Goal: Task Accomplishment & Management: Manage account settings

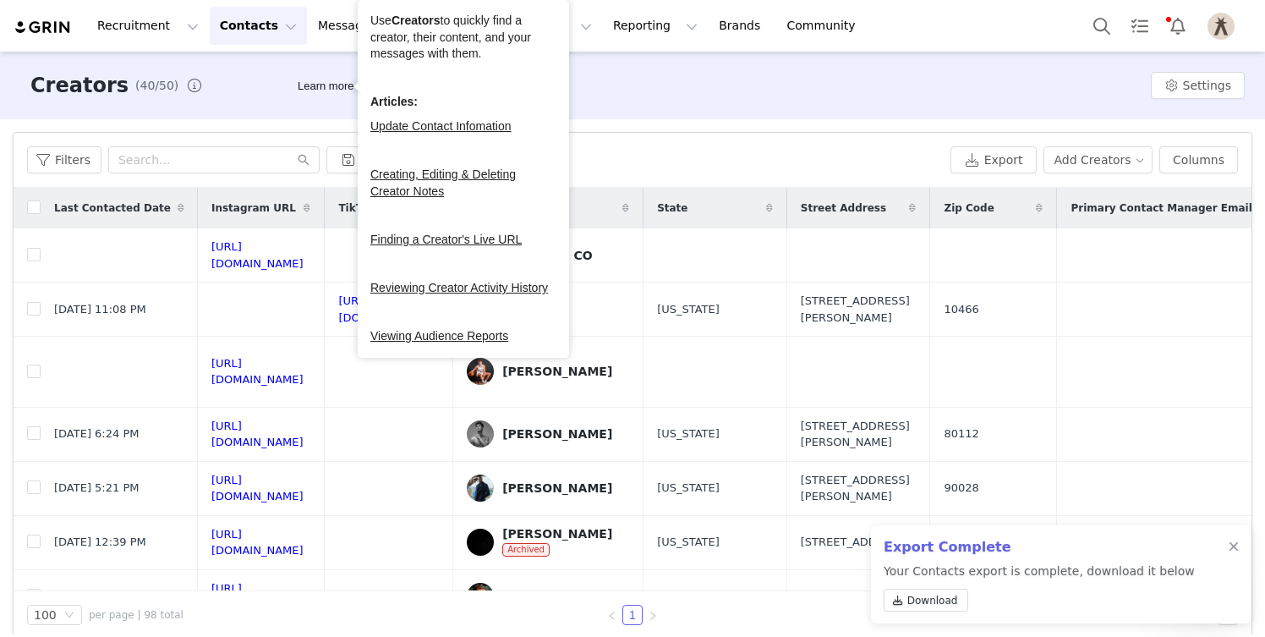
click at [255, 30] on button "Contacts Contacts" at bounding box center [258, 26] width 97 height 38
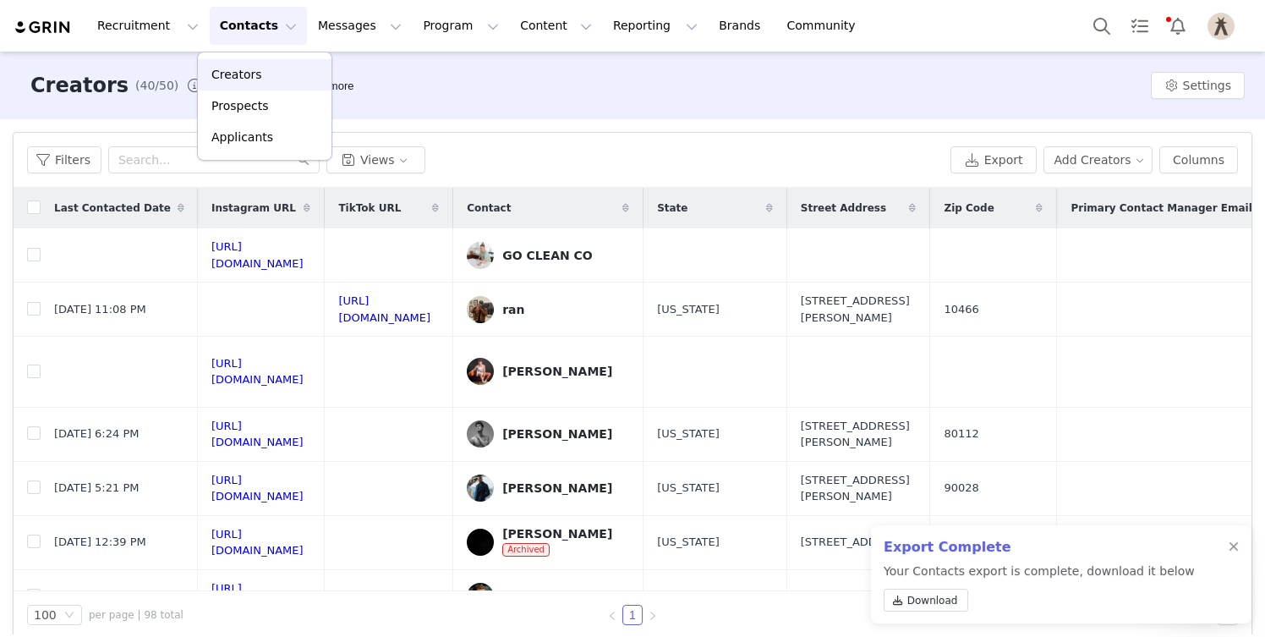
click at [250, 77] on p "Creators" at bounding box center [236, 75] width 51 height 18
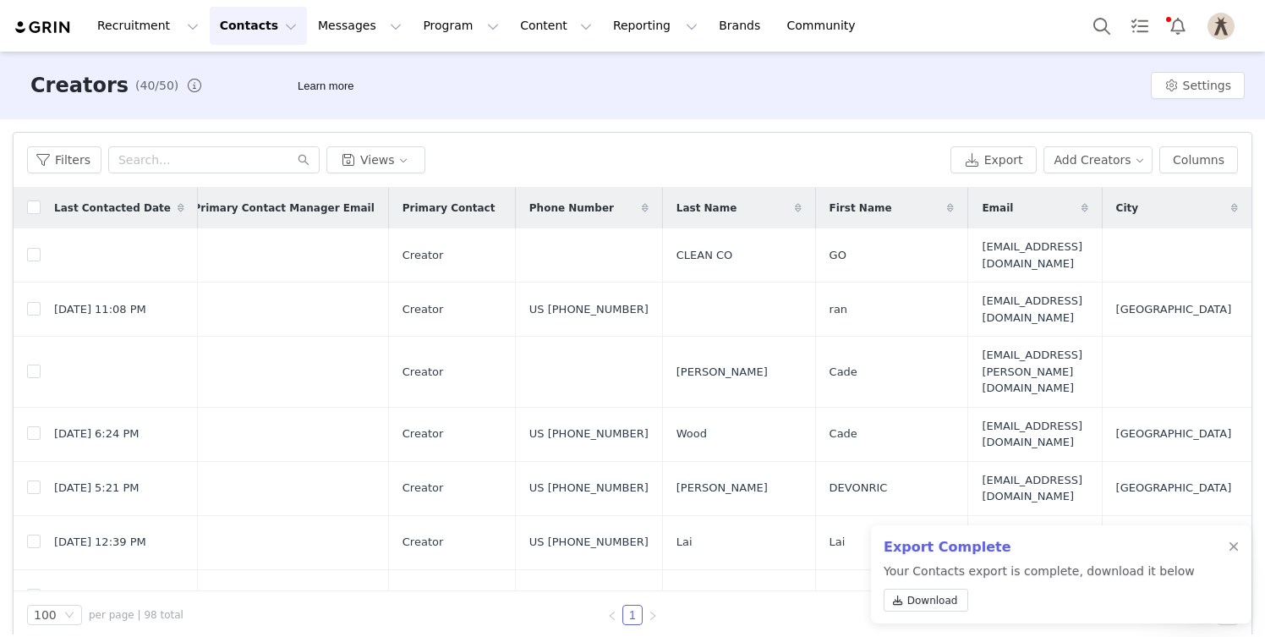
scroll to position [0, 1140]
click at [1218, 162] on button "Columns" at bounding box center [1198, 159] width 79 height 27
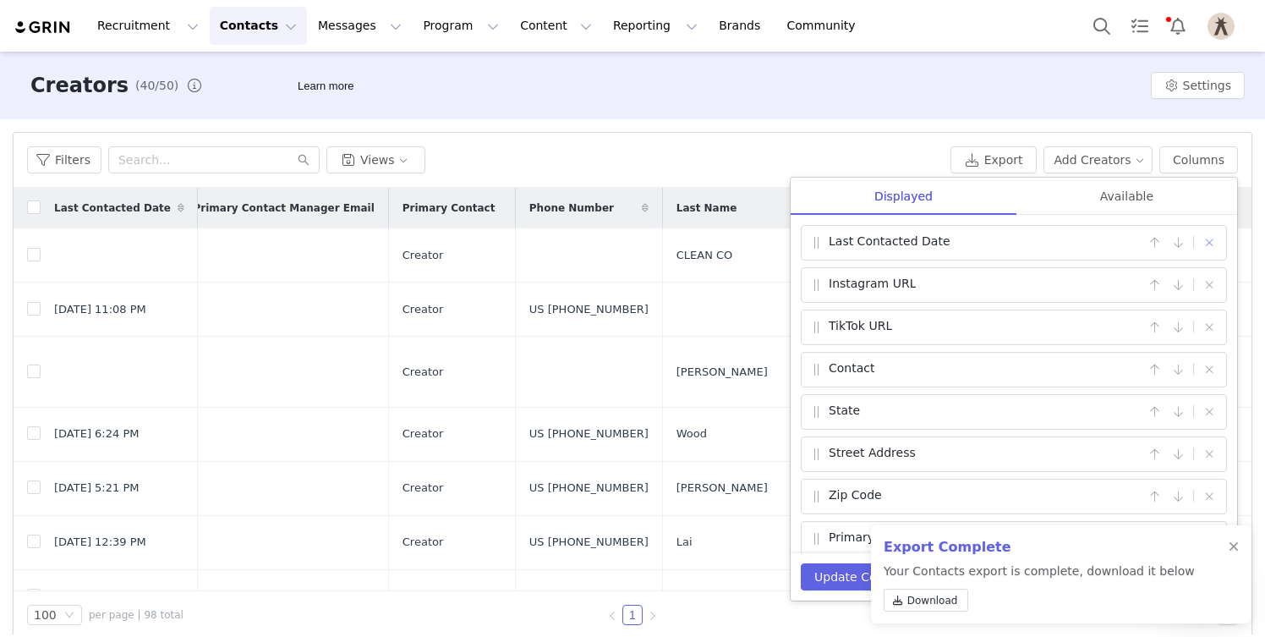
click at [1210, 245] on button "button" at bounding box center [1209, 242] width 20 height 20
checkbox input "false"
click at [1206, 329] on button "button" at bounding box center [1209, 327] width 20 height 20
checkbox input "false"
click at [1206, 329] on button "button" at bounding box center [1209, 327] width 20 height 20
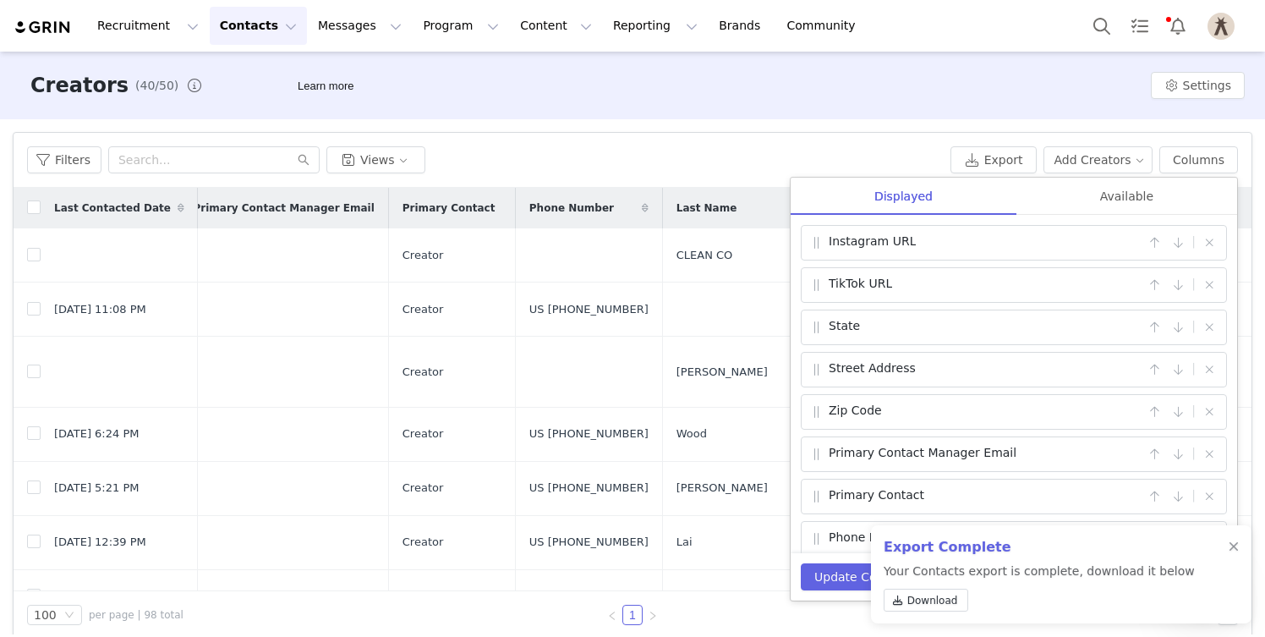
checkbox input "false"
click at [1206, 329] on button "button" at bounding box center [1209, 327] width 20 height 20
checkbox input "false"
click at [1206, 329] on button "button" at bounding box center [1209, 327] width 20 height 20
checkbox input "false"
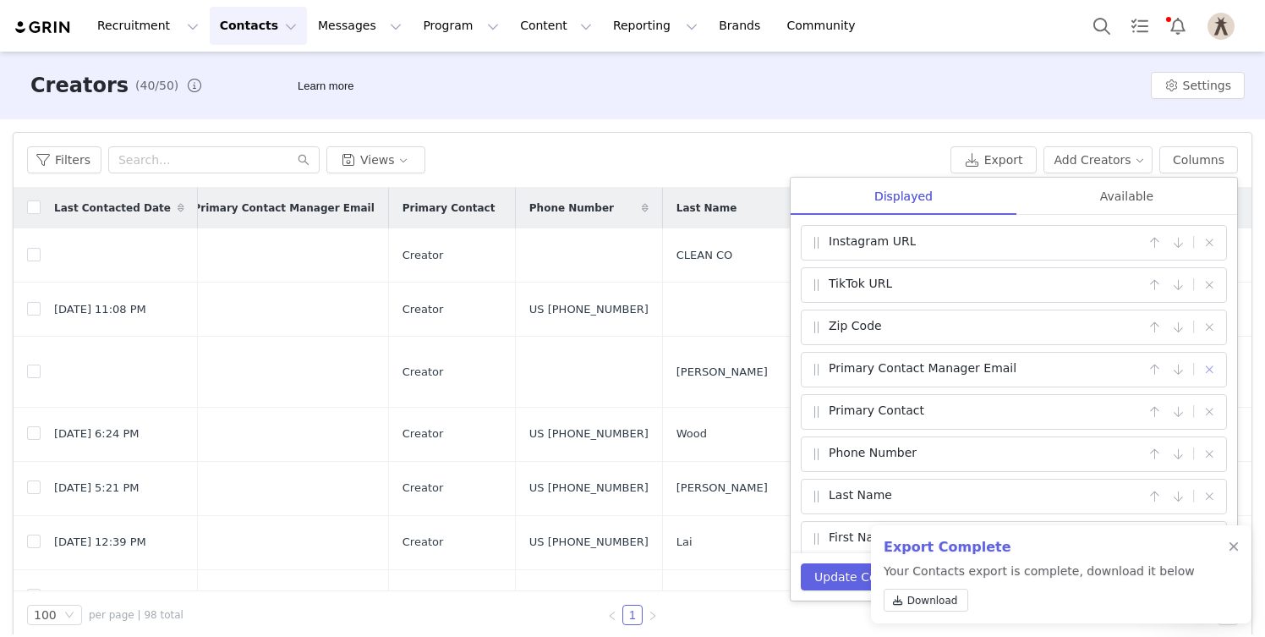
click at [1206, 359] on button "button" at bounding box center [1209, 369] width 20 height 20
checkbox input "false"
click at [1206, 329] on button "button" at bounding box center [1209, 327] width 20 height 20
checkbox input "false"
click at [1206, 329] on button "button" at bounding box center [1209, 327] width 20 height 20
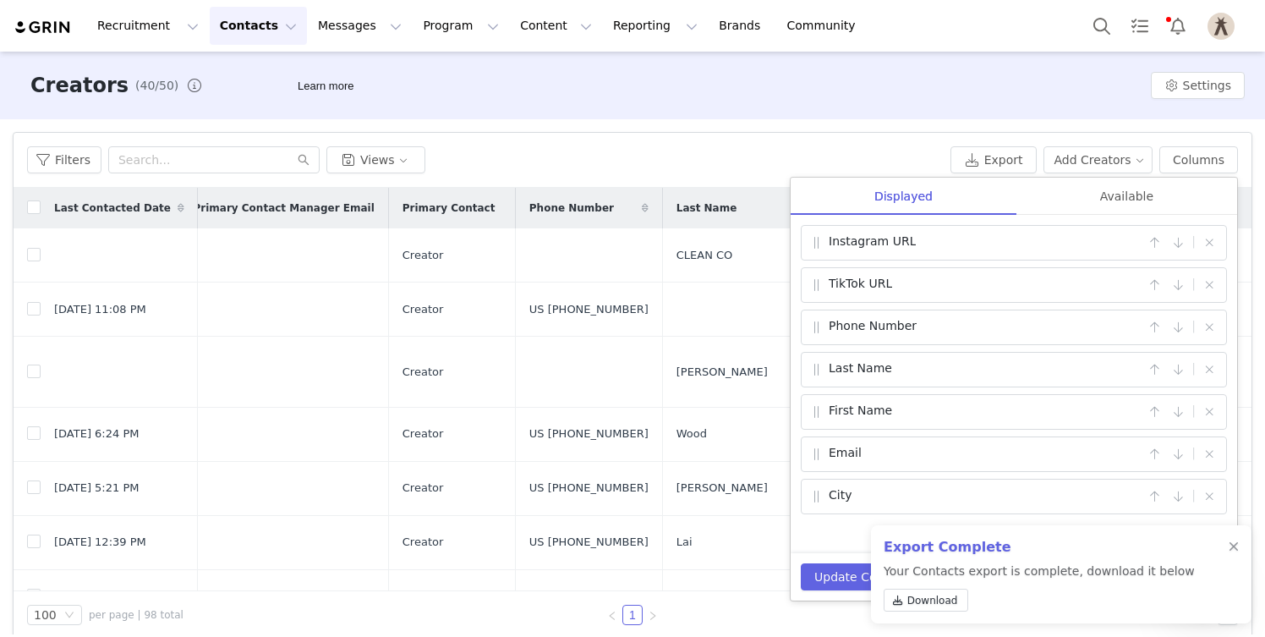
checkbox input "false"
click at [1206, 329] on button "button" at bounding box center [1209, 327] width 20 height 20
checkbox input "false"
click at [1206, 359] on button "button" at bounding box center [1209, 369] width 20 height 20
checkbox input "false"
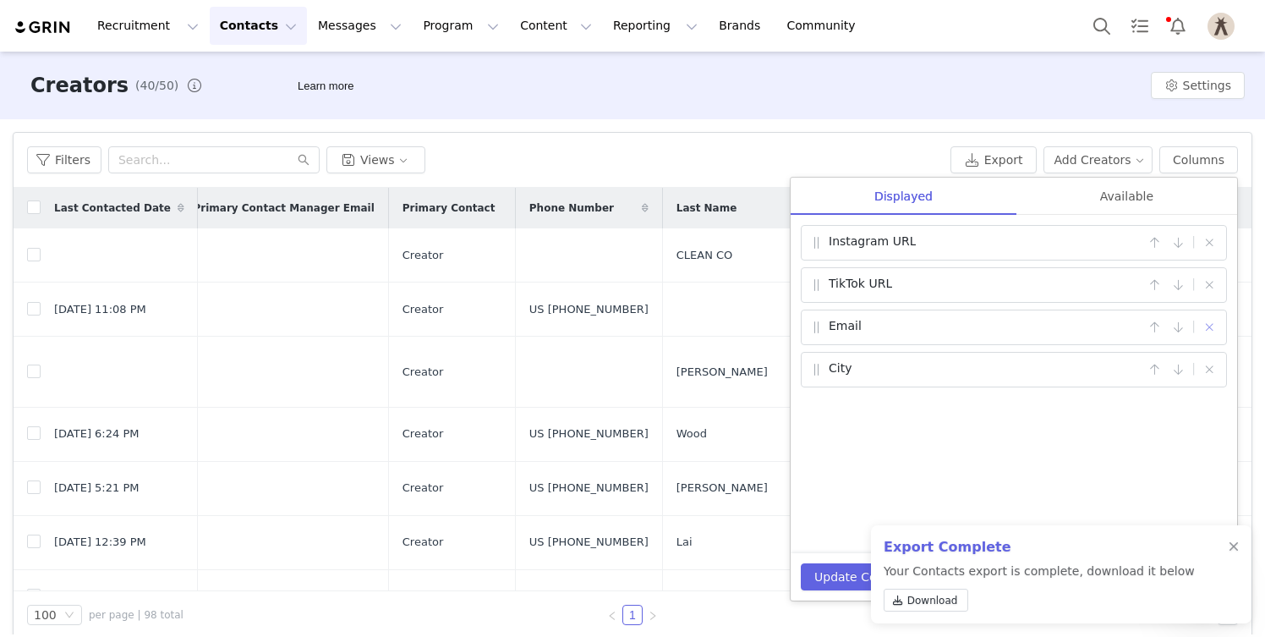
click at [1206, 329] on button "button" at bounding box center [1209, 327] width 20 height 20
checkbox input "false"
click at [1206, 329] on button "button" at bounding box center [1209, 327] width 20 height 20
checkbox input "false"
click at [1132, 195] on div "Available" at bounding box center [1126, 197] width 221 height 38
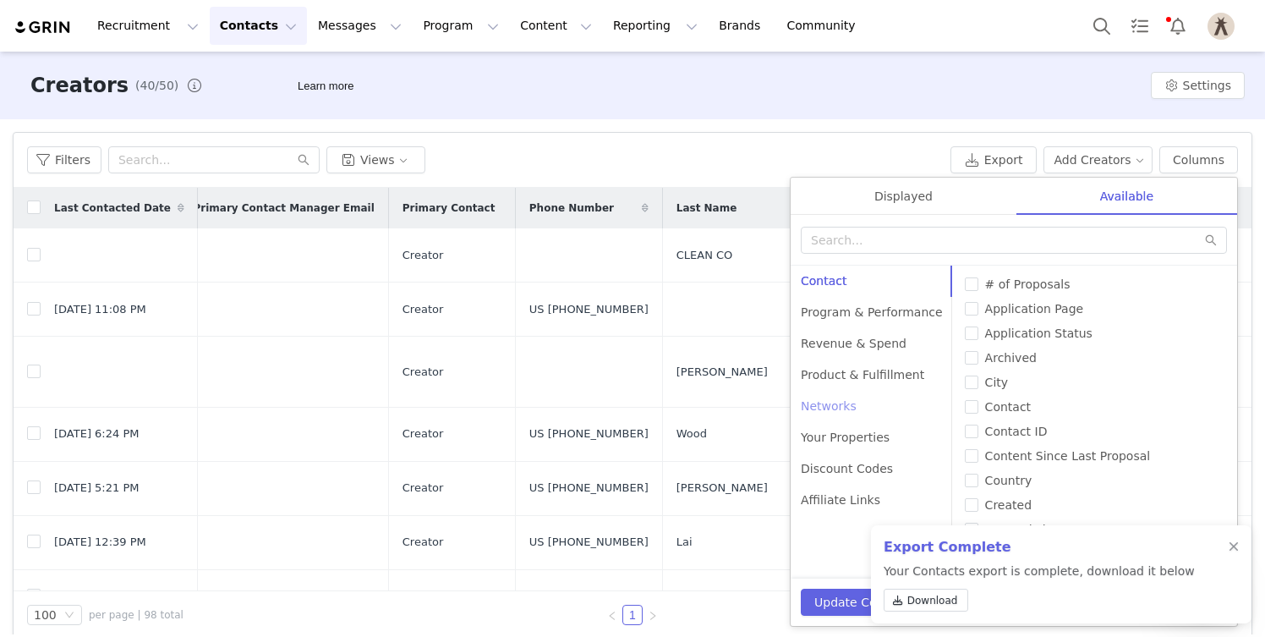
click at [843, 404] on div "Networks" at bounding box center [871, 406] width 162 height 31
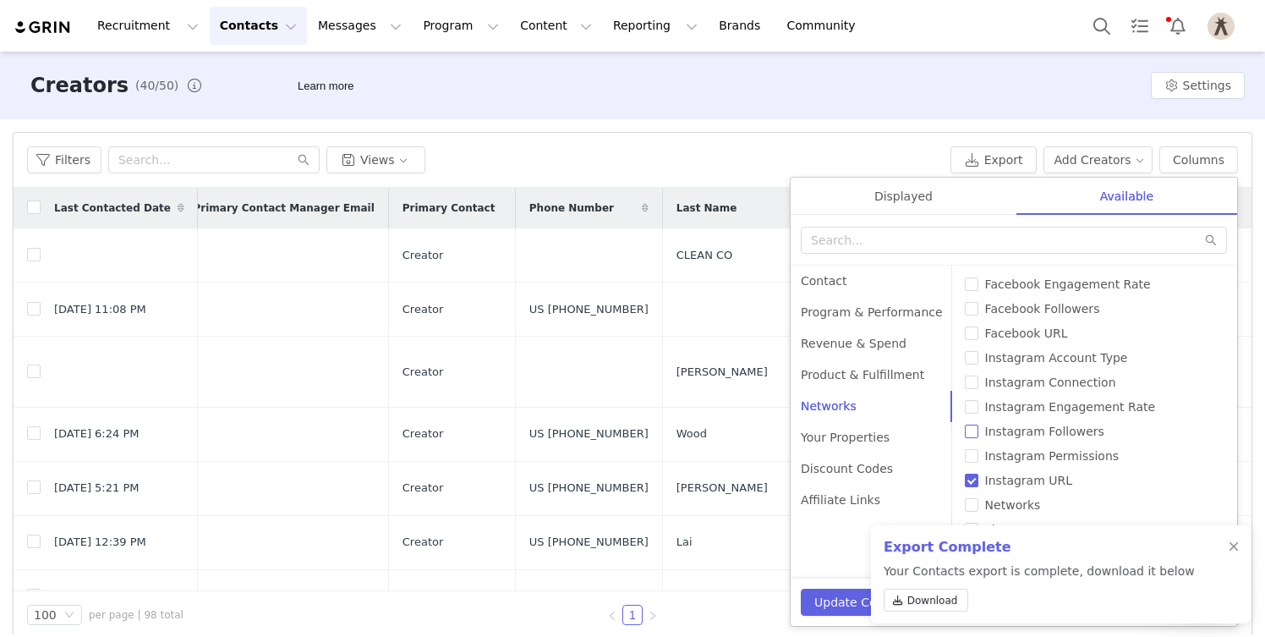
click at [1053, 435] on span "Instagram Followers" at bounding box center [1044, 431] width 133 height 14
click at [978, 435] on input "Instagram Followers" at bounding box center [972, 431] width 14 height 14
checkbox input "true"
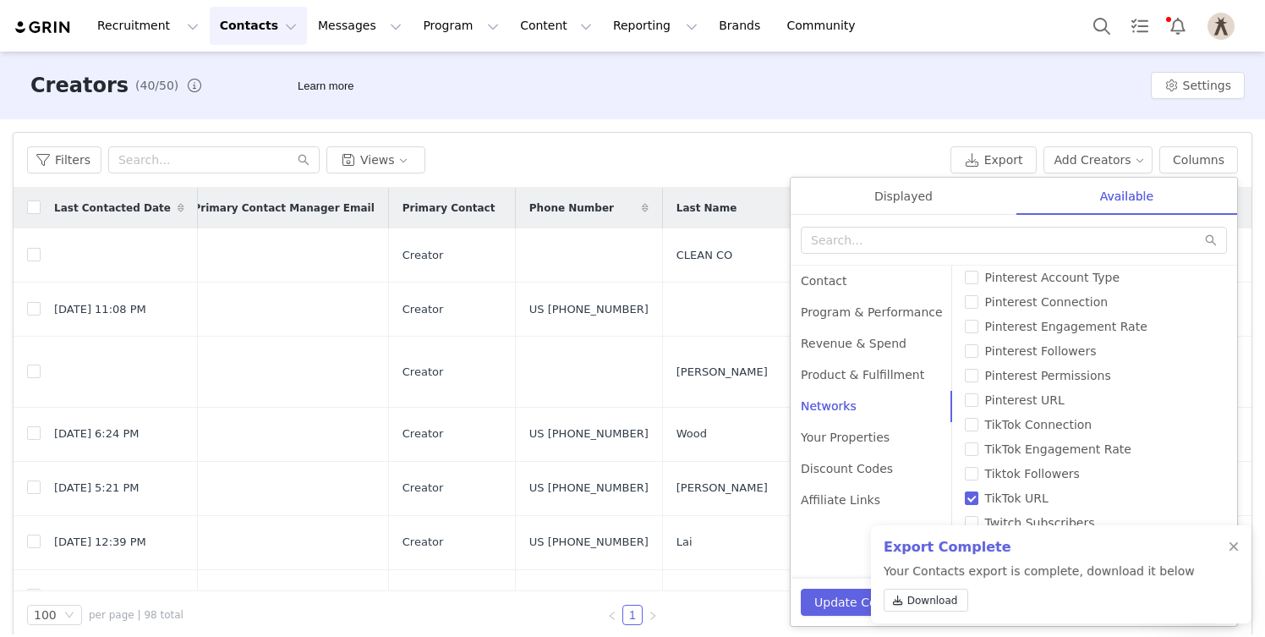
scroll to position [266, 0]
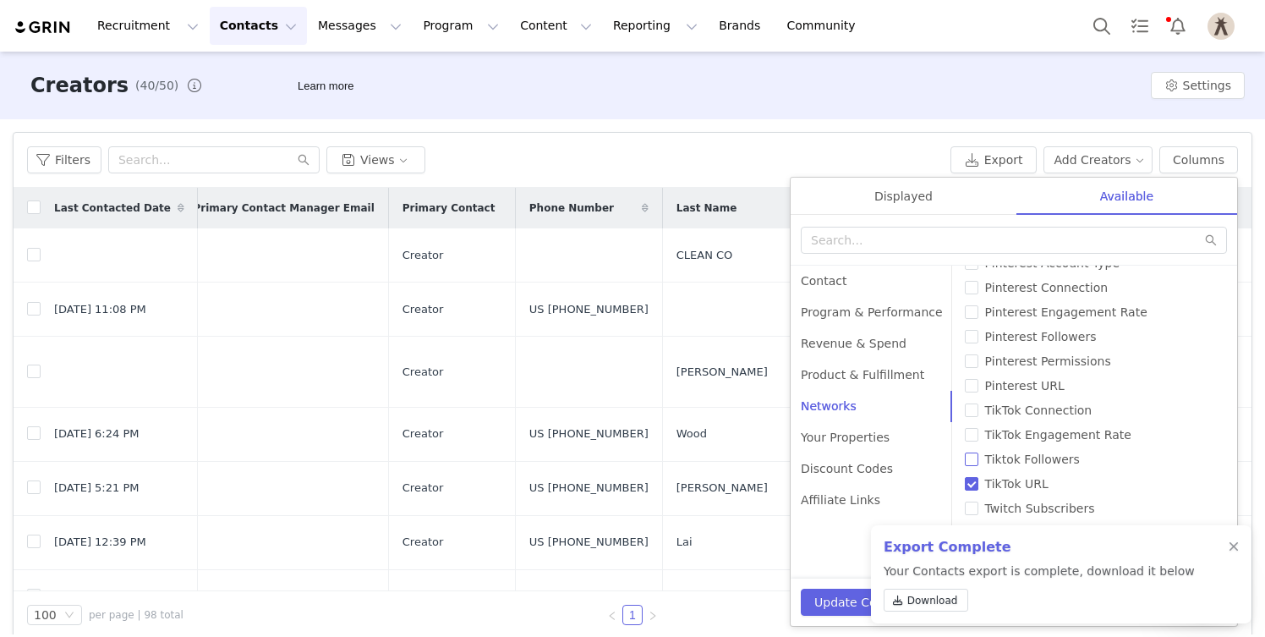
click at [1058, 451] on label "Tiktok Followers" at bounding box center [1094, 460] width 259 height 18
click at [978, 452] on input "Tiktok Followers" at bounding box center [972, 459] width 14 height 14
checkbox input "true"
click at [844, 599] on button "Update Columns" at bounding box center [863, 601] width 125 height 27
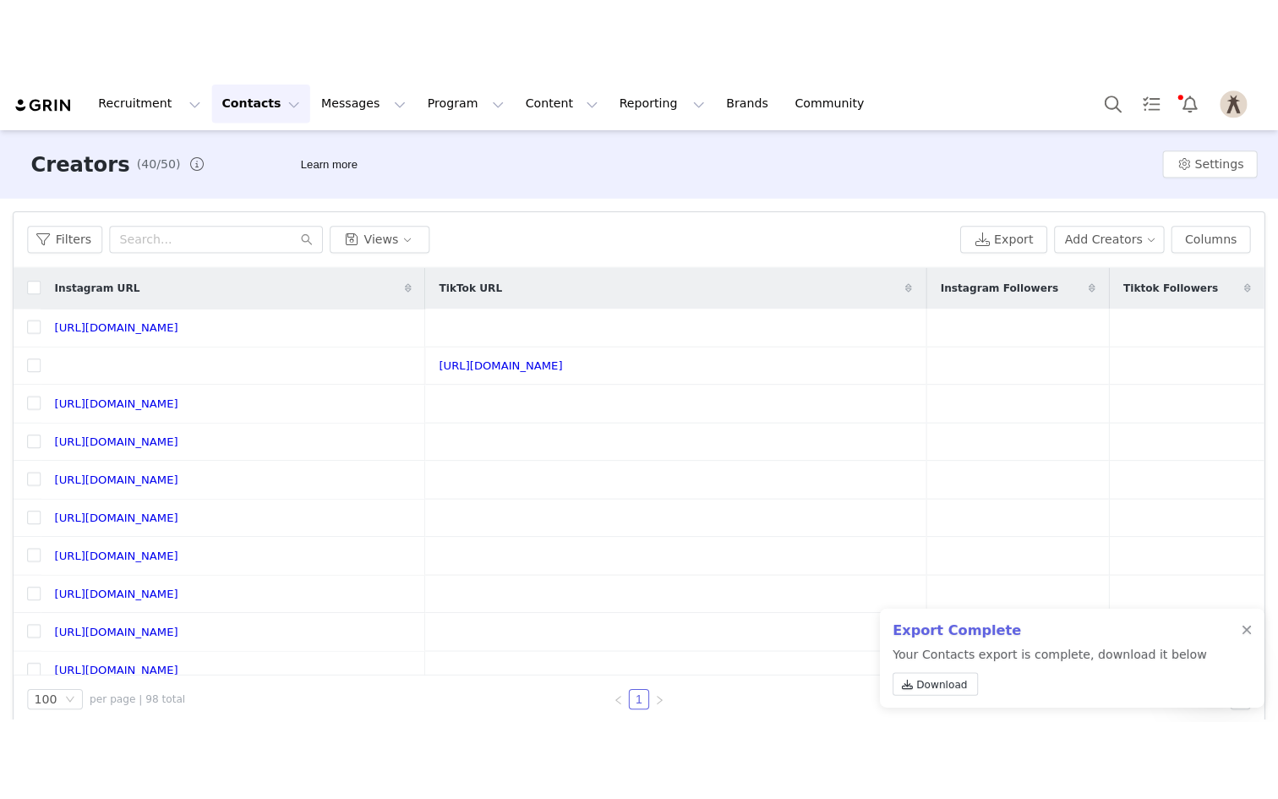
scroll to position [0, 0]
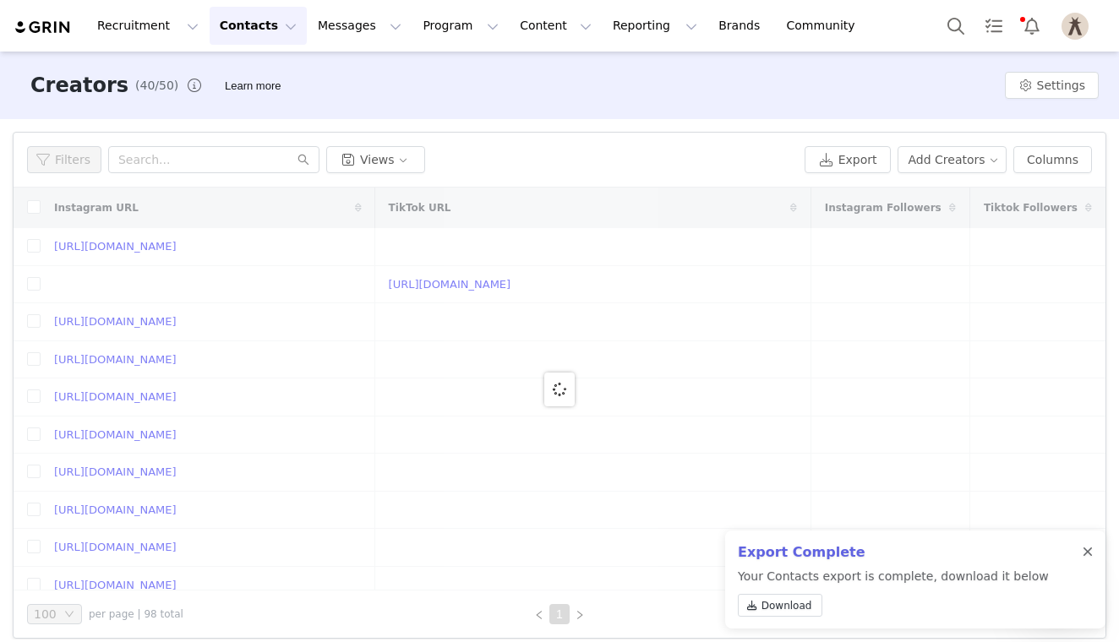
click at [1090, 550] on div at bounding box center [1088, 553] width 10 height 14
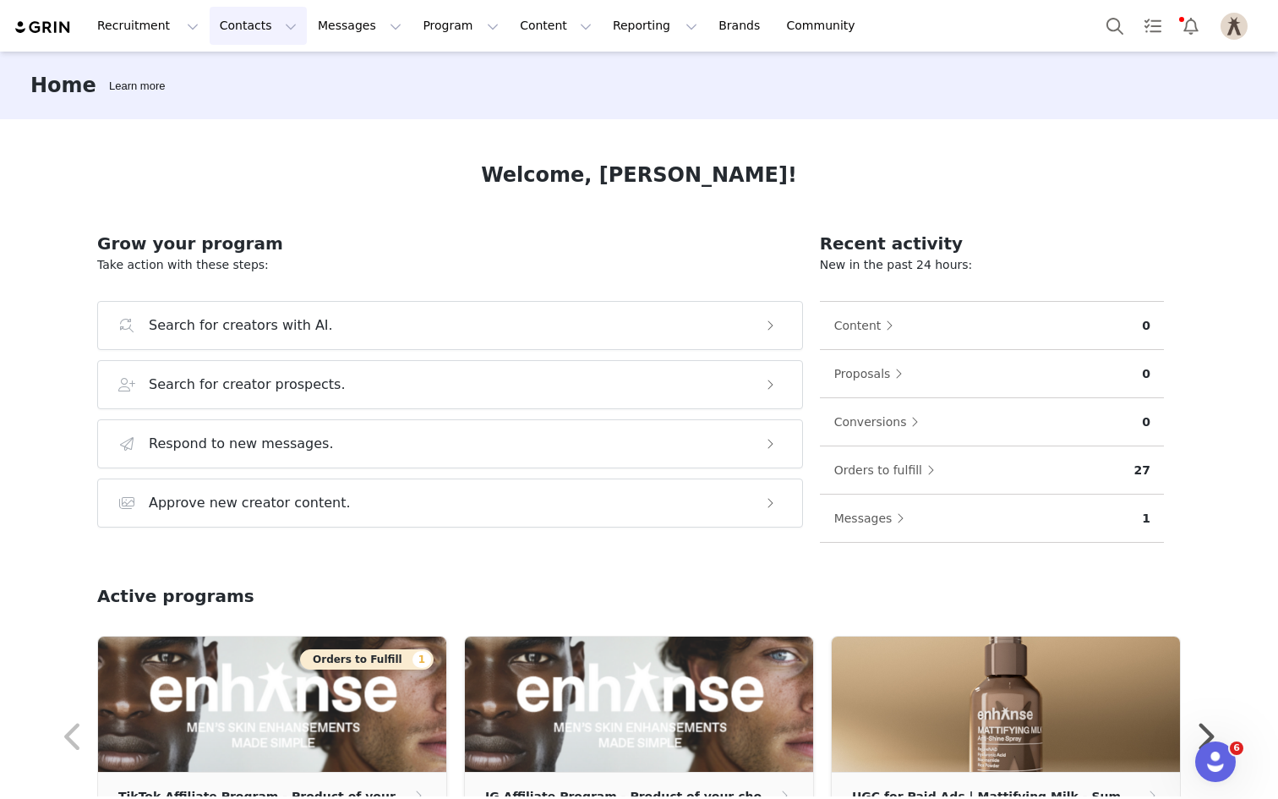
click at [253, 26] on button "Contacts Contacts" at bounding box center [258, 26] width 97 height 38
click at [265, 71] on div "Creators" at bounding box center [264, 75] width 113 height 18
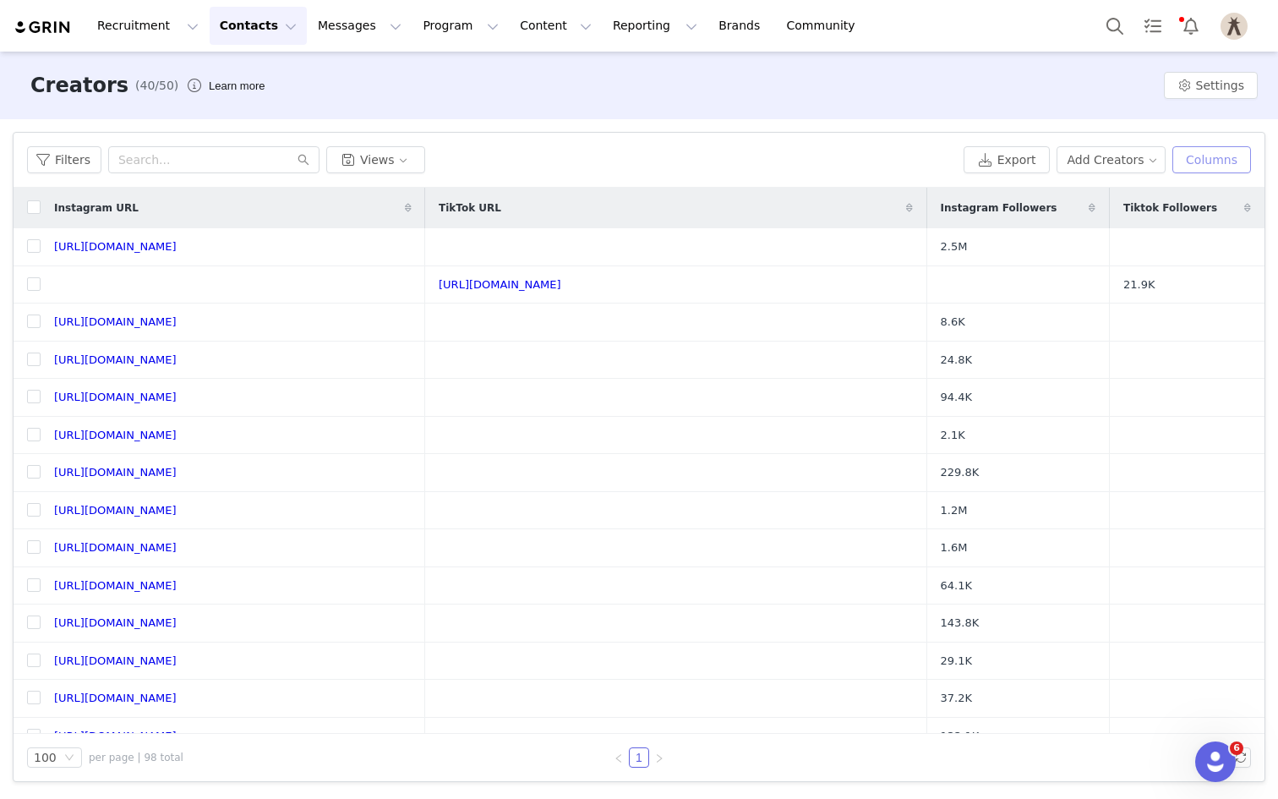
click at [1206, 159] on button "Columns" at bounding box center [1211, 159] width 79 height 27
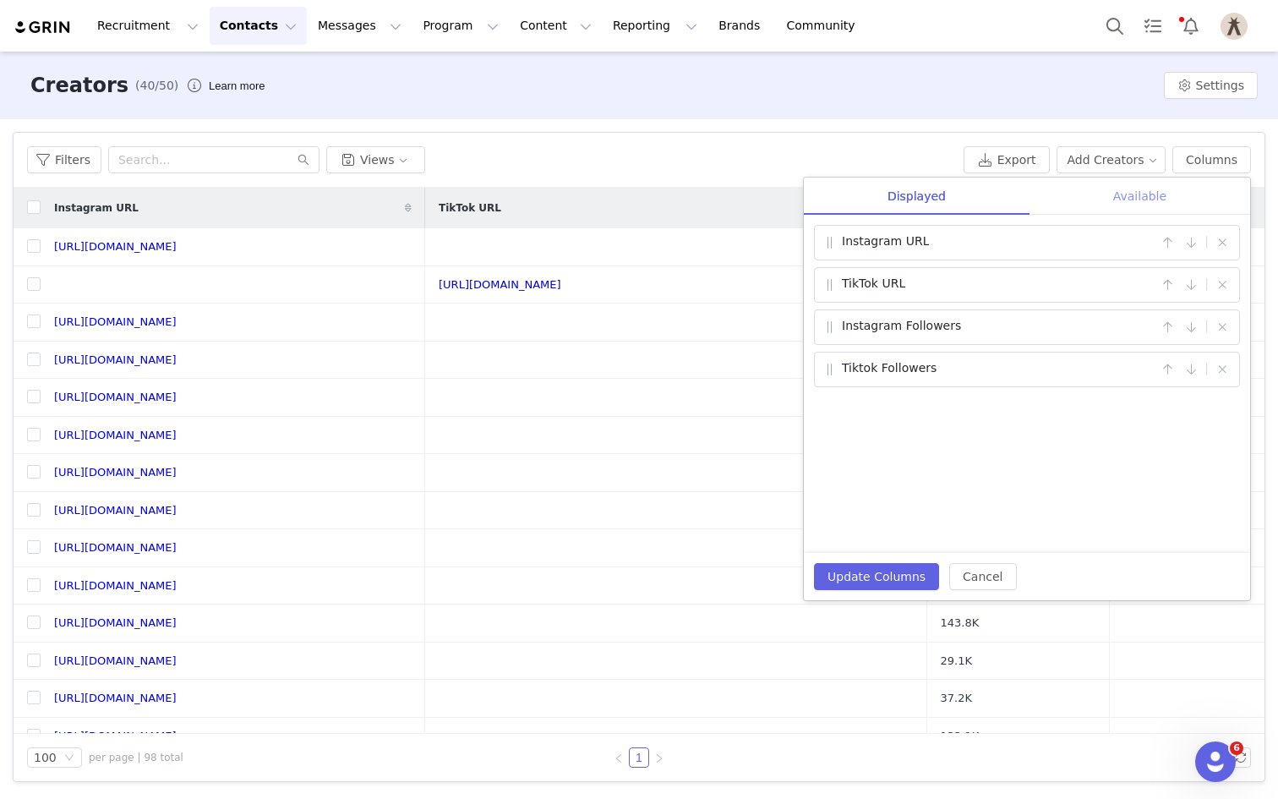
click at [1150, 186] on div "Available" at bounding box center [1140, 197] width 221 height 38
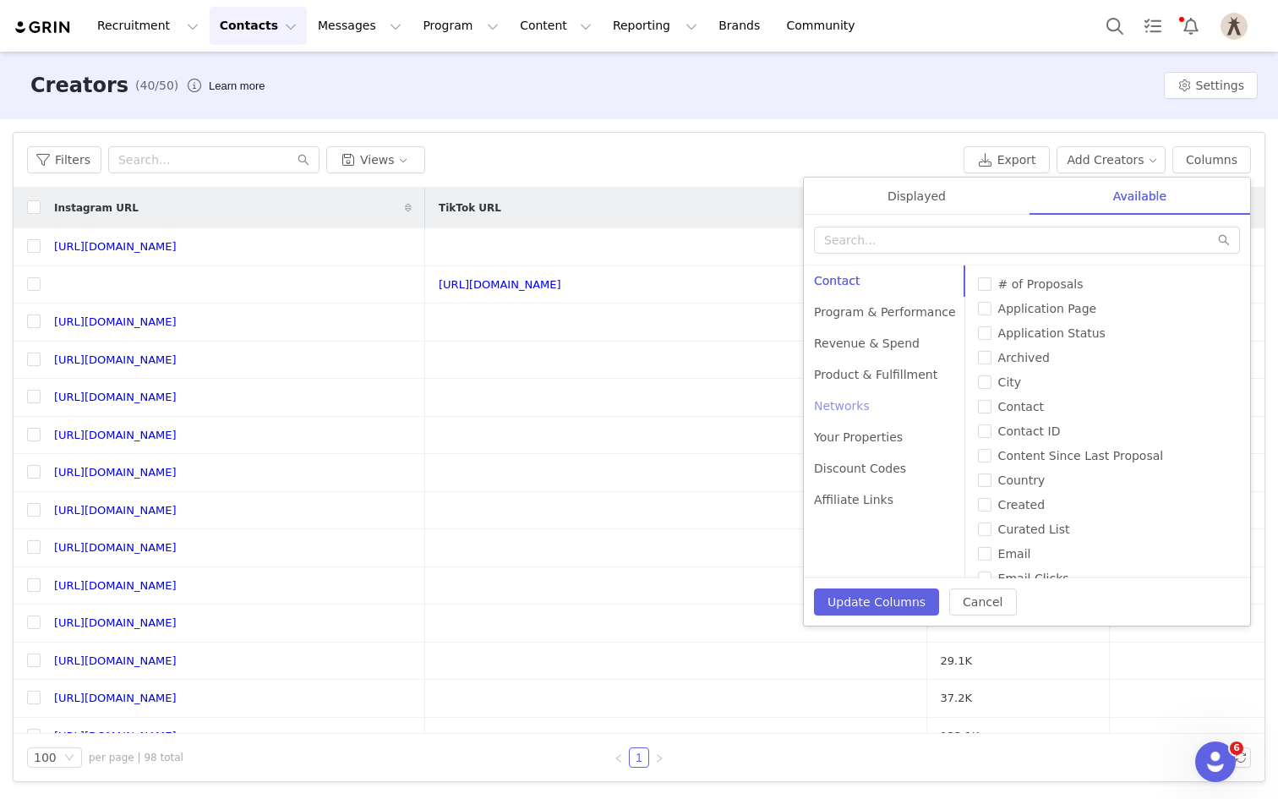
click at [864, 398] on div "Networks" at bounding box center [885, 406] width 162 height 31
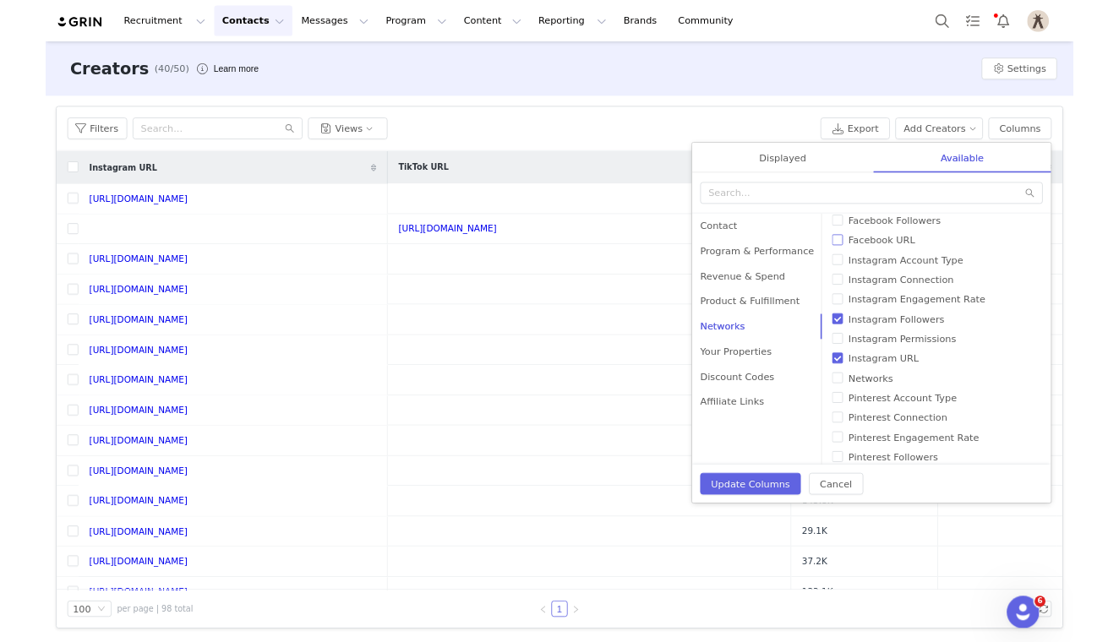
scroll to position [37, 0]
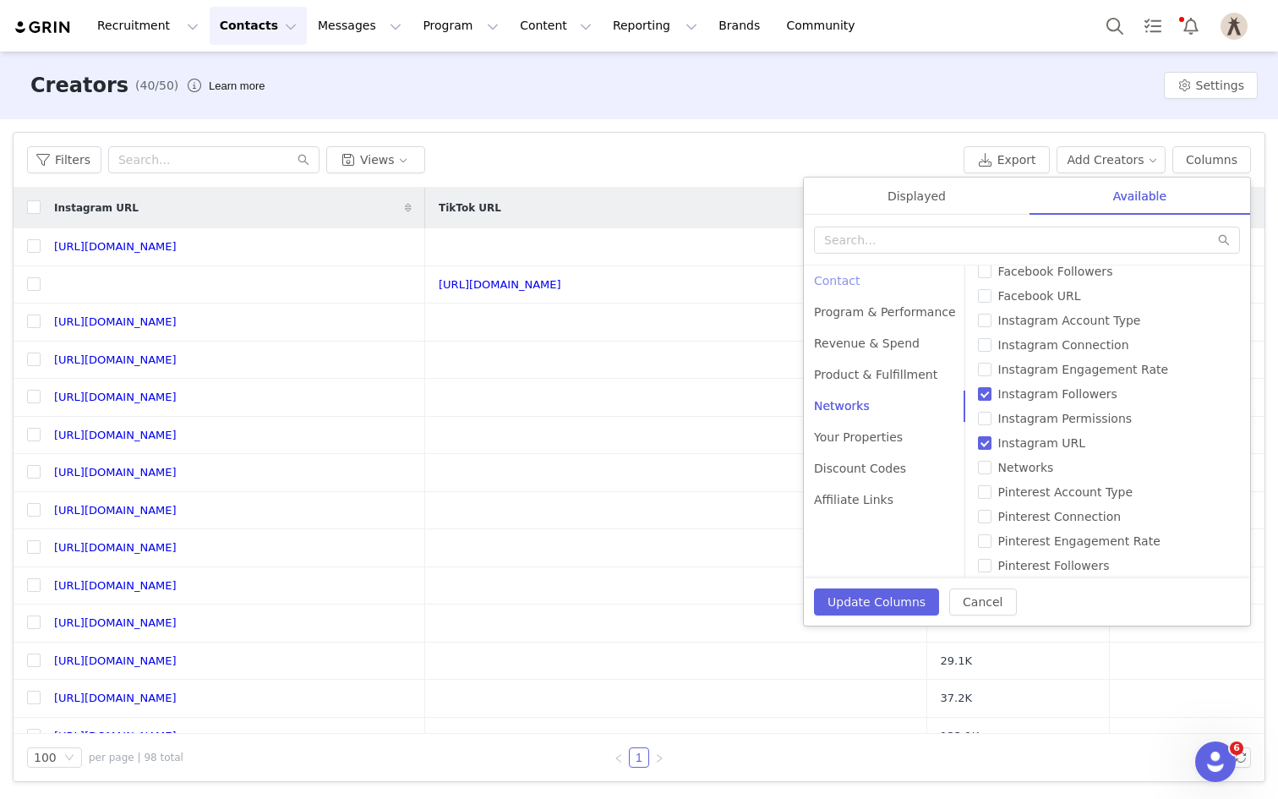
click at [909, 283] on div "Contact" at bounding box center [885, 280] width 162 height 31
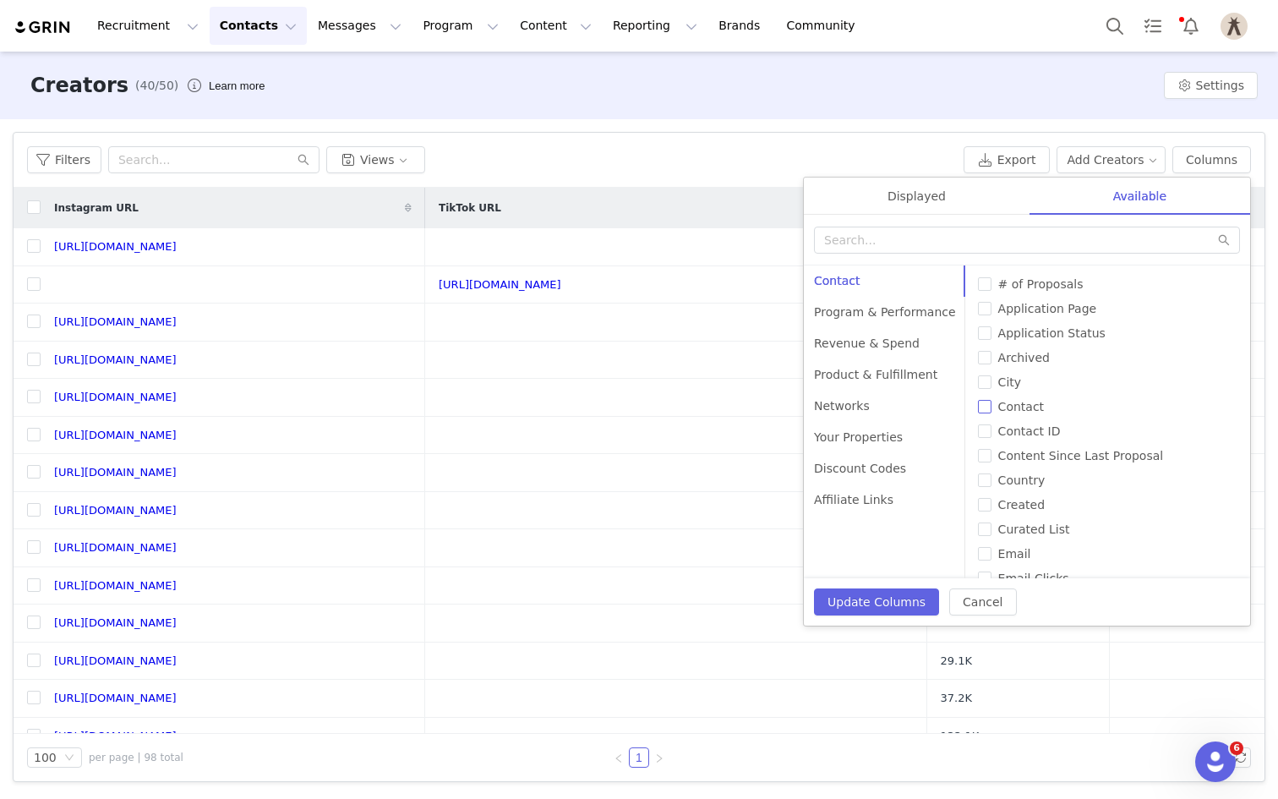
click at [1022, 402] on span "Contact" at bounding box center [1021, 407] width 59 height 14
click at [992, 402] on input "Contact" at bounding box center [985, 407] width 14 height 14
checkbox input "true"
click at [865, 606] on button "Update Columns" at bounding box center [876, 601] width 125 height 27
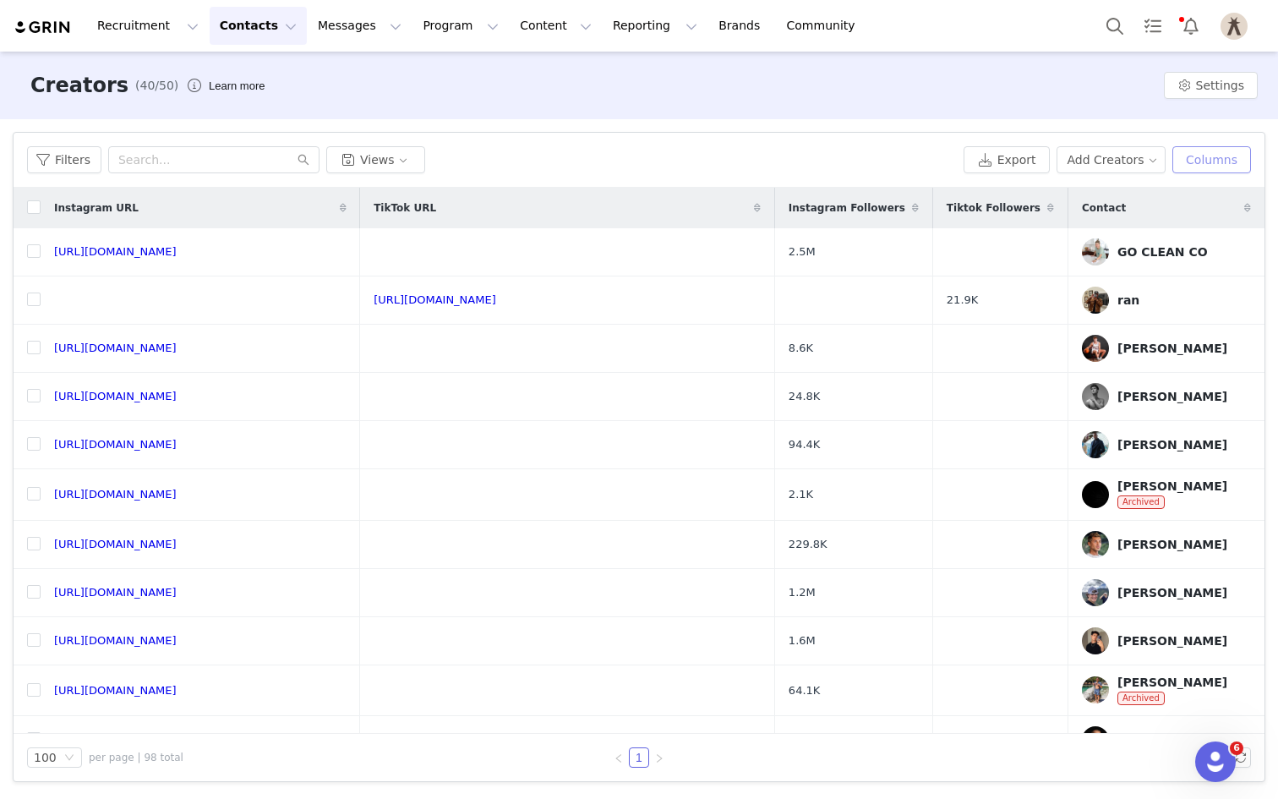
click at [1202, 167] on button "Columns" at bounding box center [1211, 159] width 79 height 27
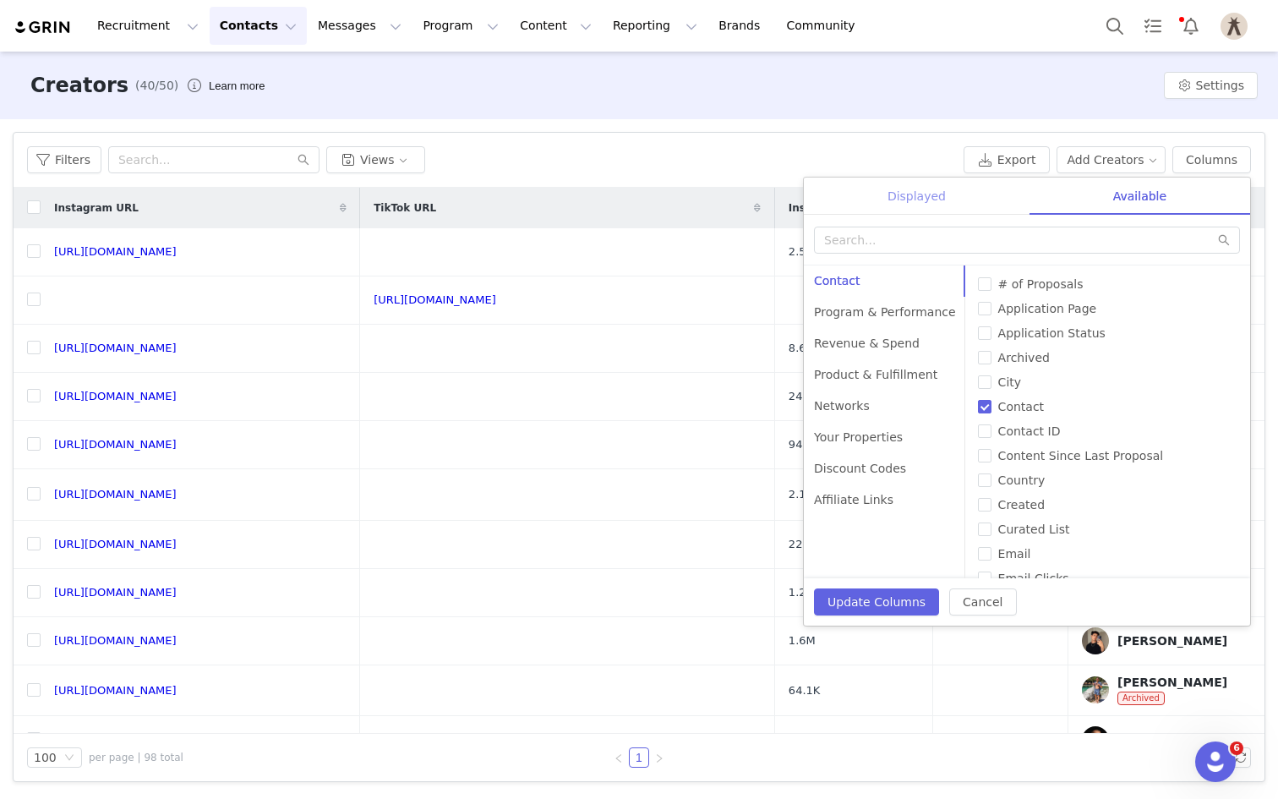
click at [904, 193] on div "Displayed" at bounding box center [917, 197] width 226 height 38
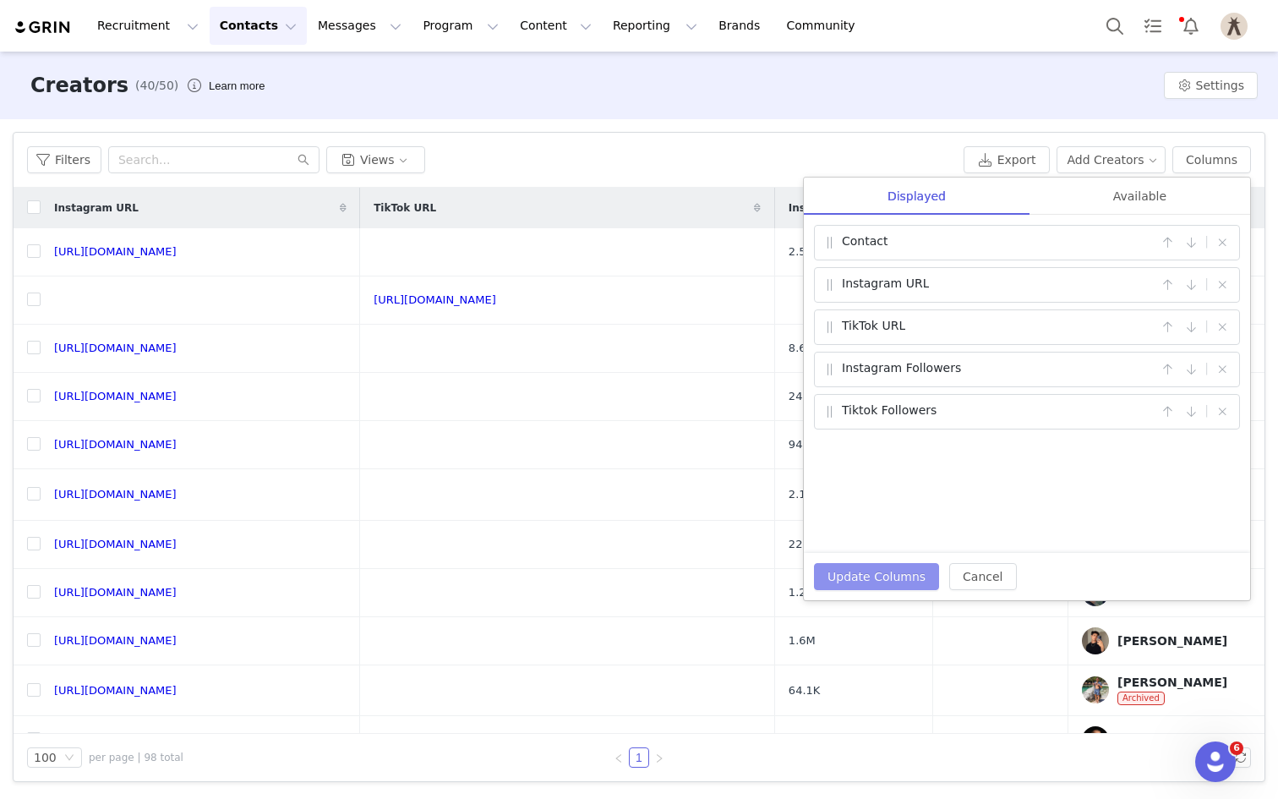
click at [835, 582] on button "Update Columns" at bounding box center [876, 576] width 125 height 27
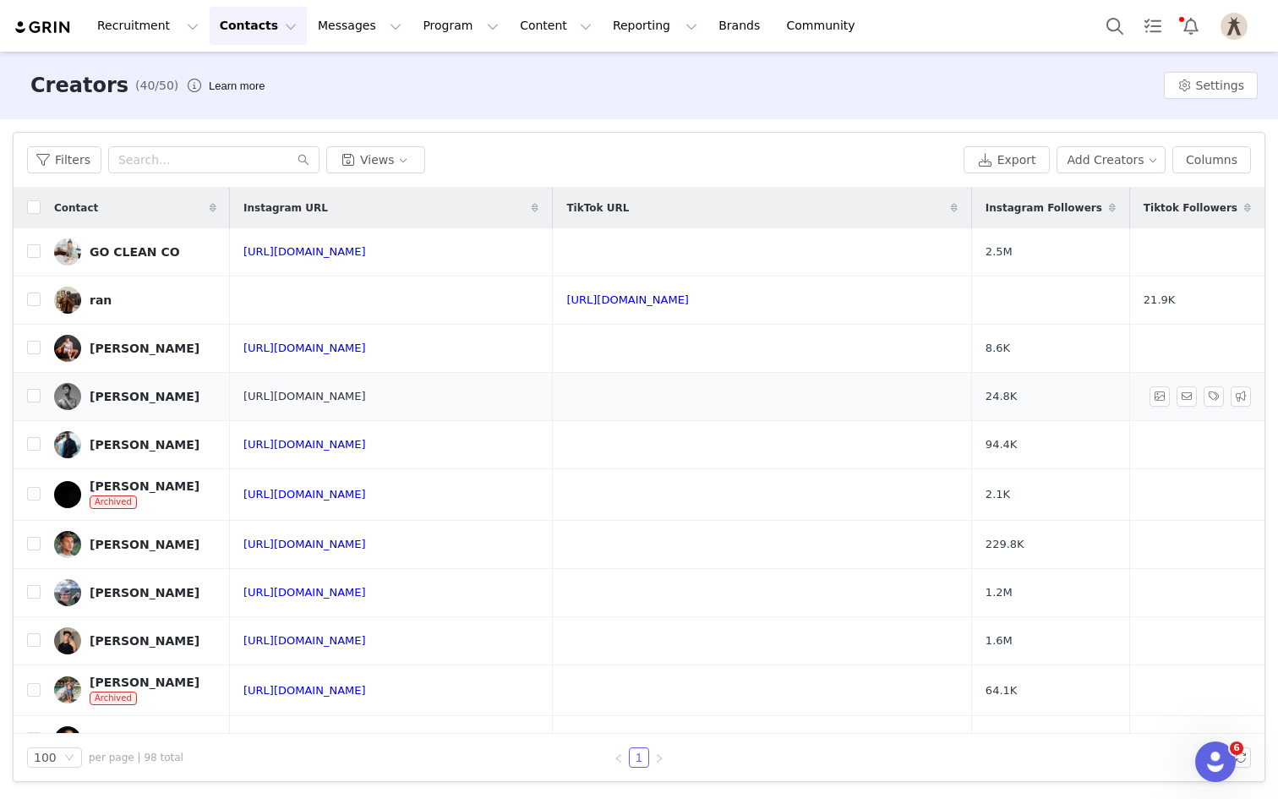
click at [366, 391] on link "[URL][DOMAIN_NAME]" at bounding box center [304, 396] width 123 height 13
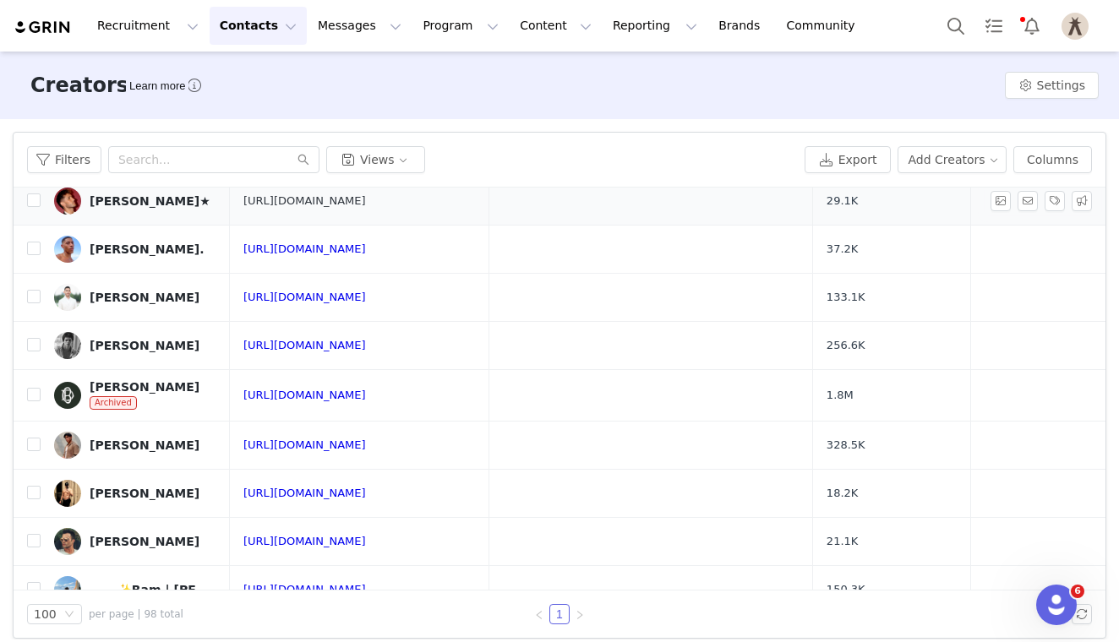
scroll to position [588, 0]
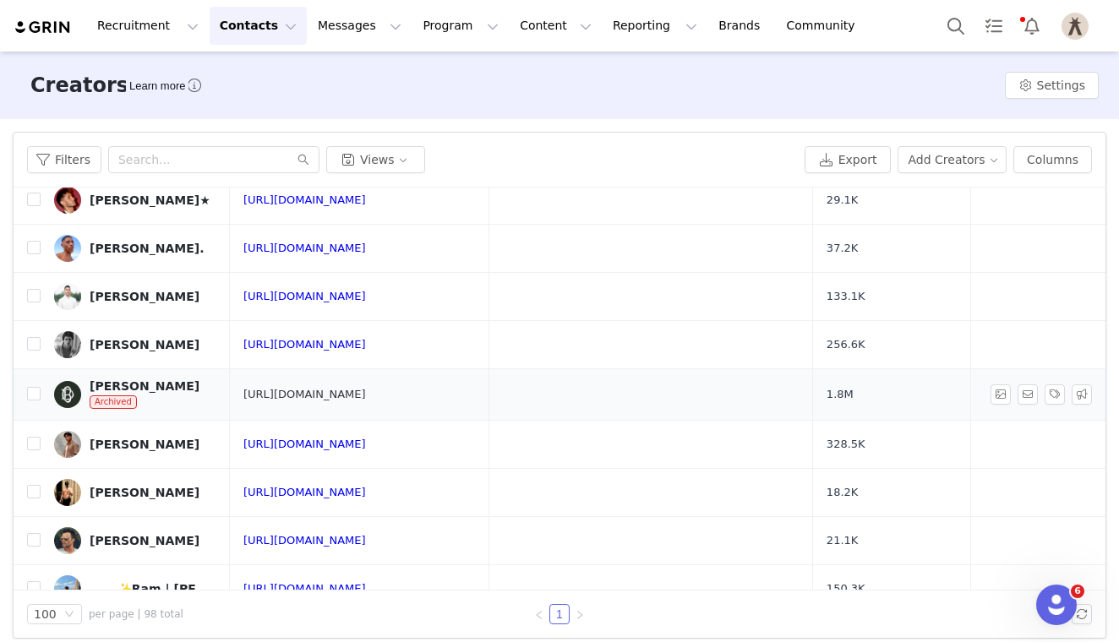
click at [366, 394] on link "[URL][DOMAIN_NAME]" at bounding box center [304, 394] width 123 height 13
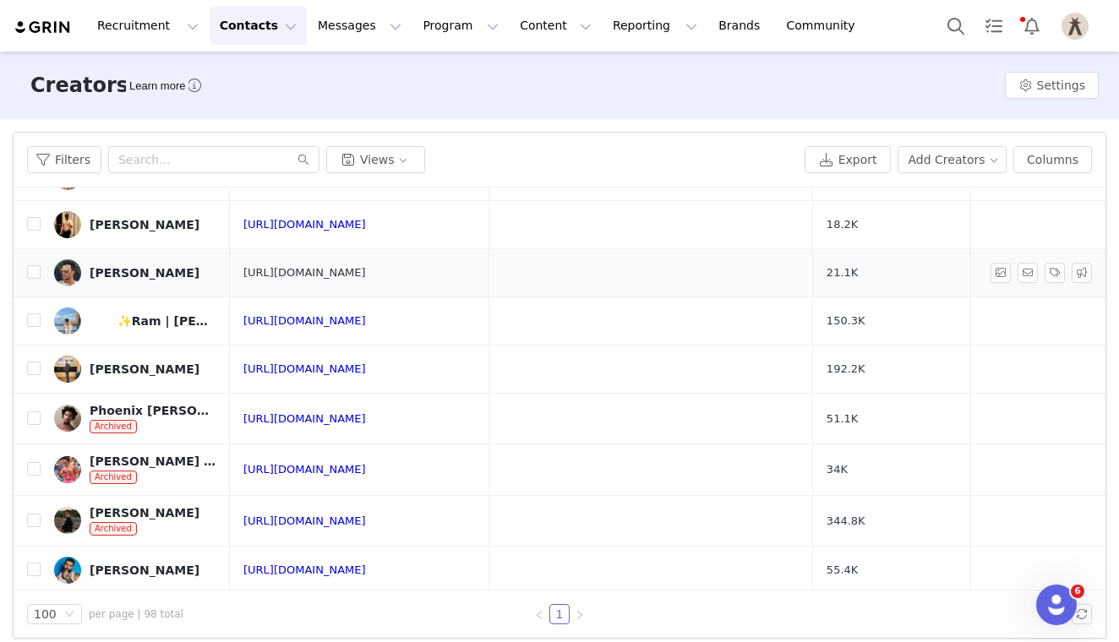
scroll to position [876, 0]
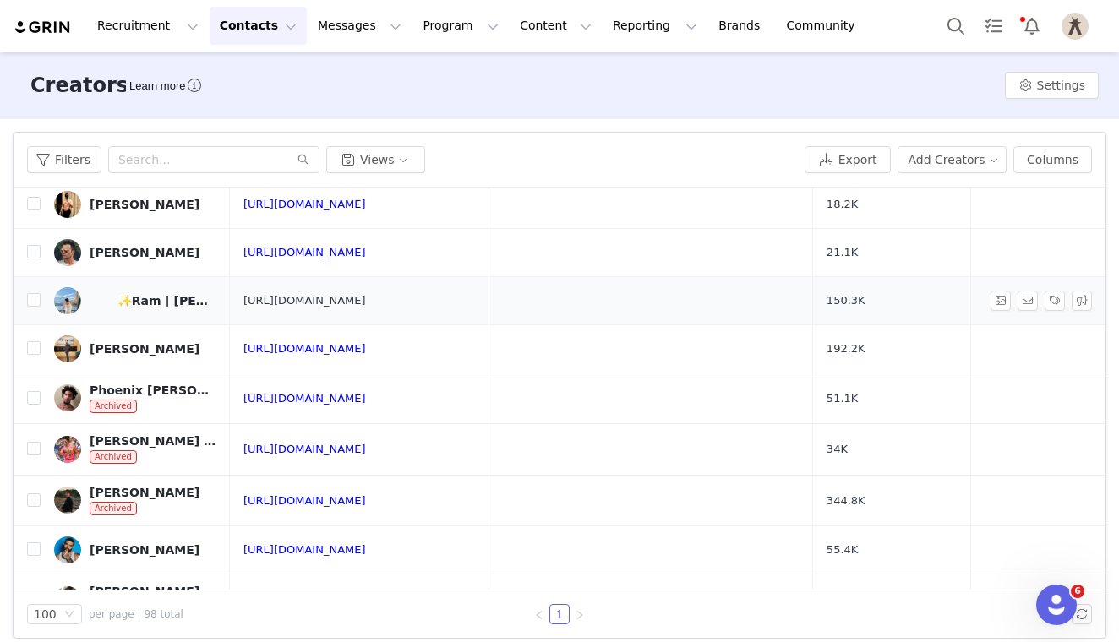
click at [307, 304] on link "[URL][DOMAIN_NAME]" at bounding box center [304, 300] width 123 height 13
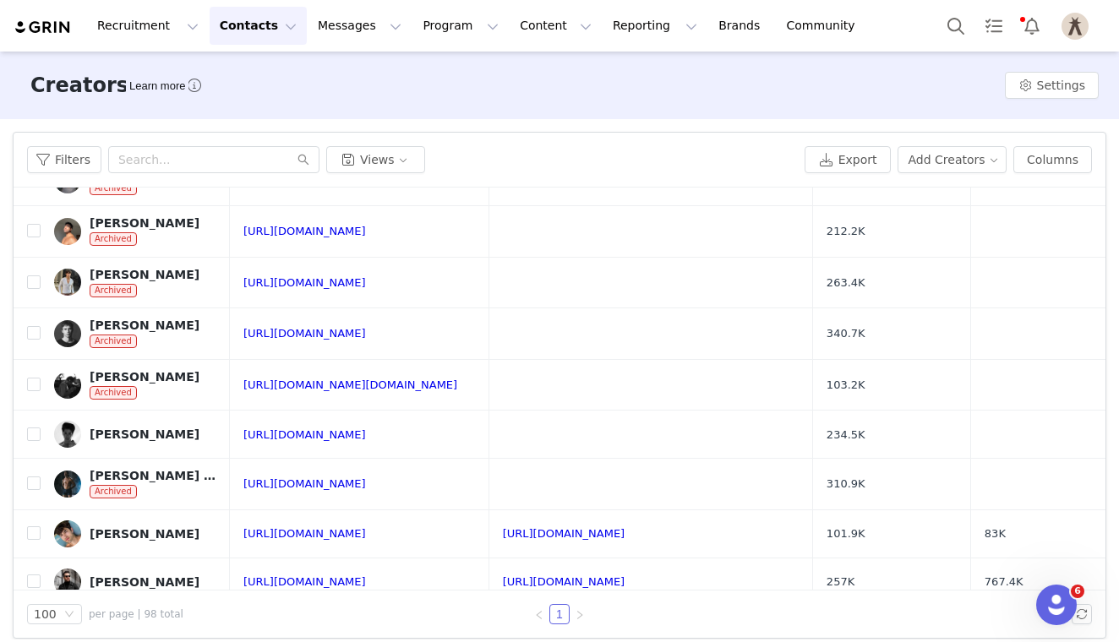
scroll to position [1704, 0]
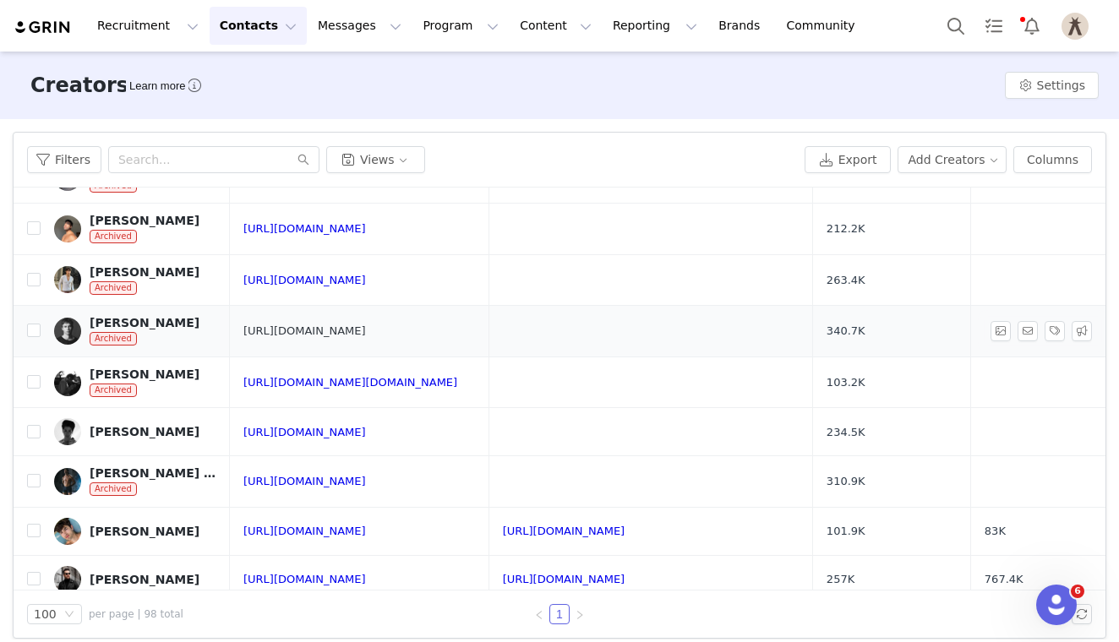
click at [366, 329] on link "[URL][DOMAIN_NAME]" at bounding box center [304, 331] width 123 height 13
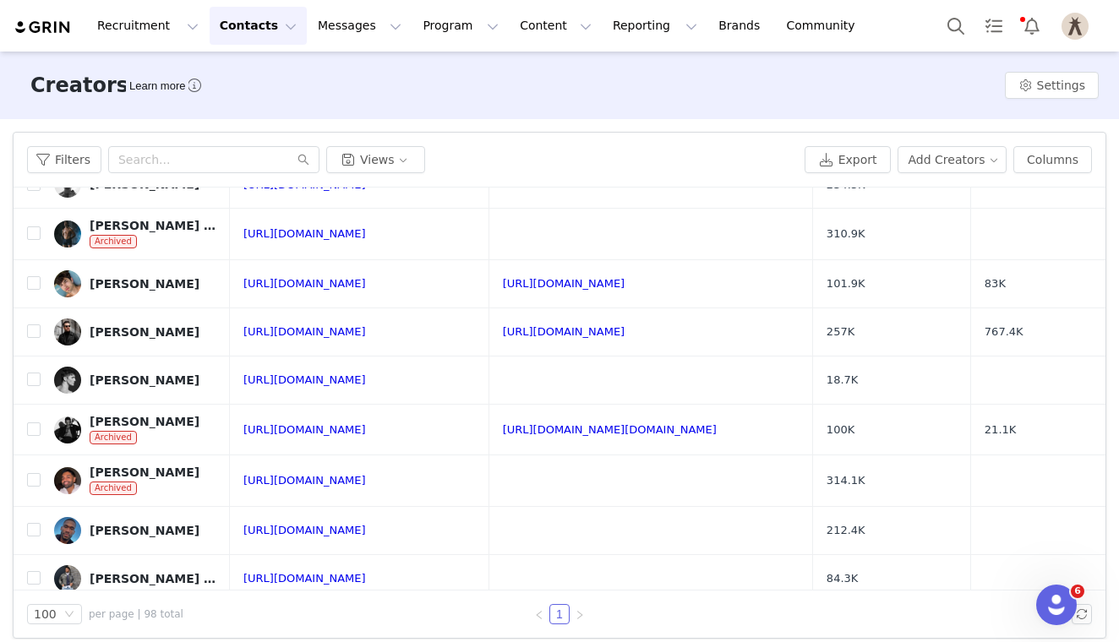
scroll to position [1951, 0]
click at [314, 284] on link "[URL][DOMAIN_NAME]" at bounding box center [304, 284] width 123 height 13
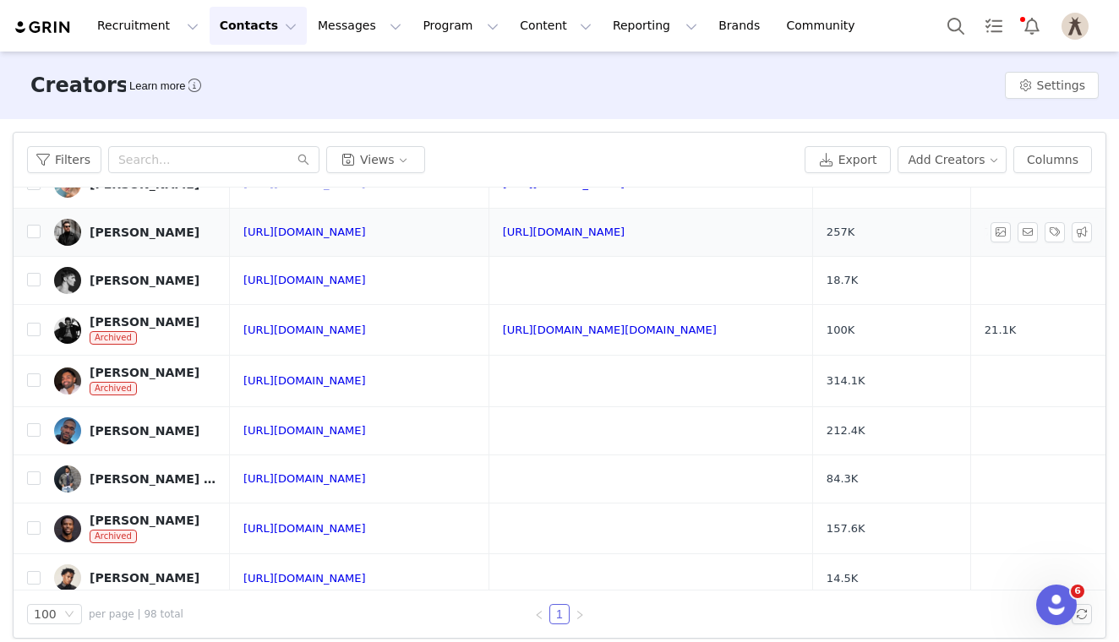
scroll to position [2076, 0]
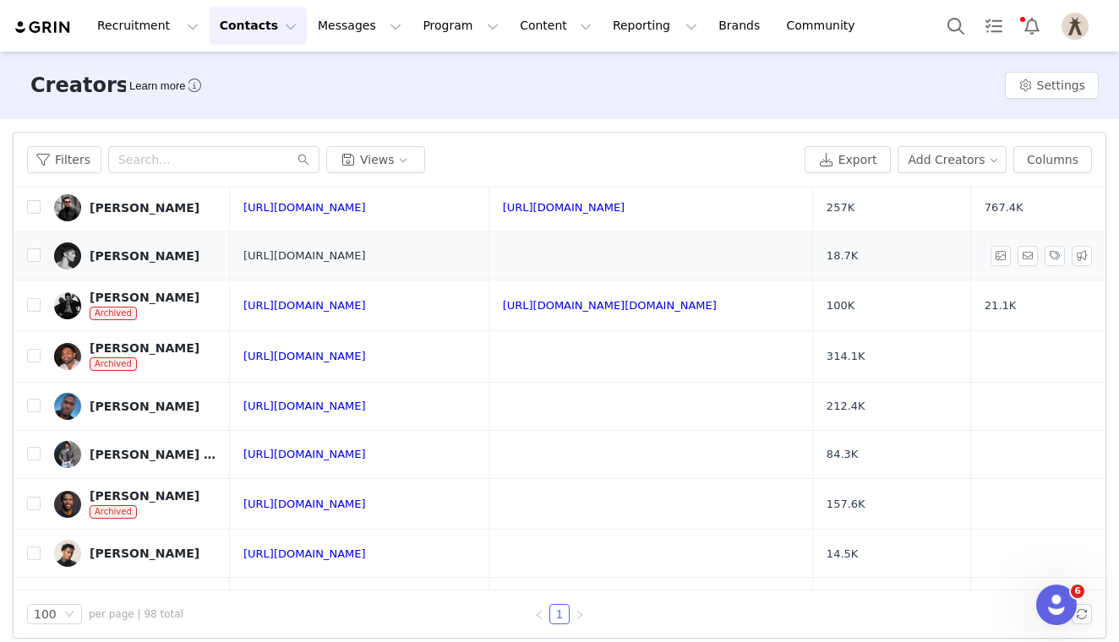
click at [324, 249] on link "[URL][DOMAIN_NAME]" at bounding box center [304, 255] width 123 height 13
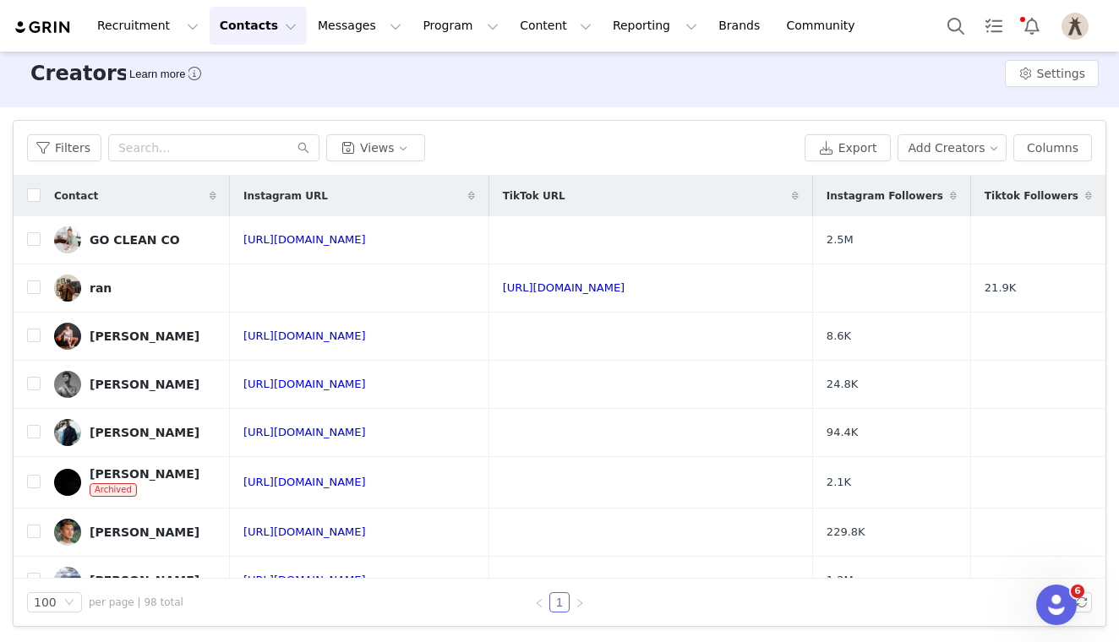
scroll to position [0, 0]
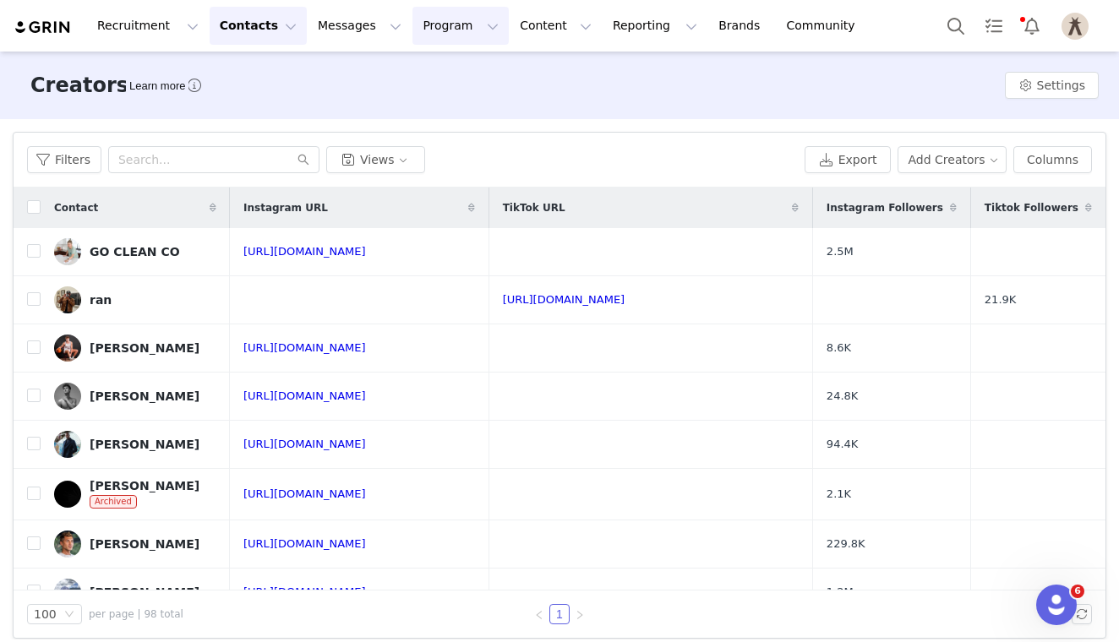
click at [428, 24] on button "Program Program" at bounding box center [461, 26] width 96 height 38
click at [433, 67] on p "Activations" at bounding box center [432, 75] width 65 height 18
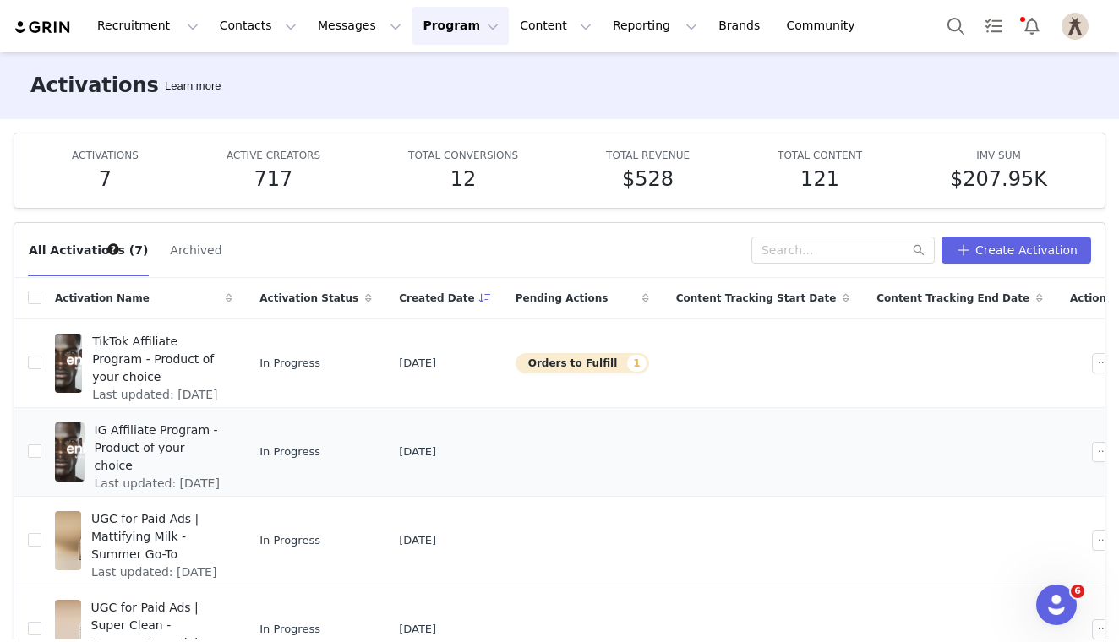
click at [205, 450] on span "IG Affiliate Program - Product of your choice" at bounding box center [159, 448] width 128 height 53
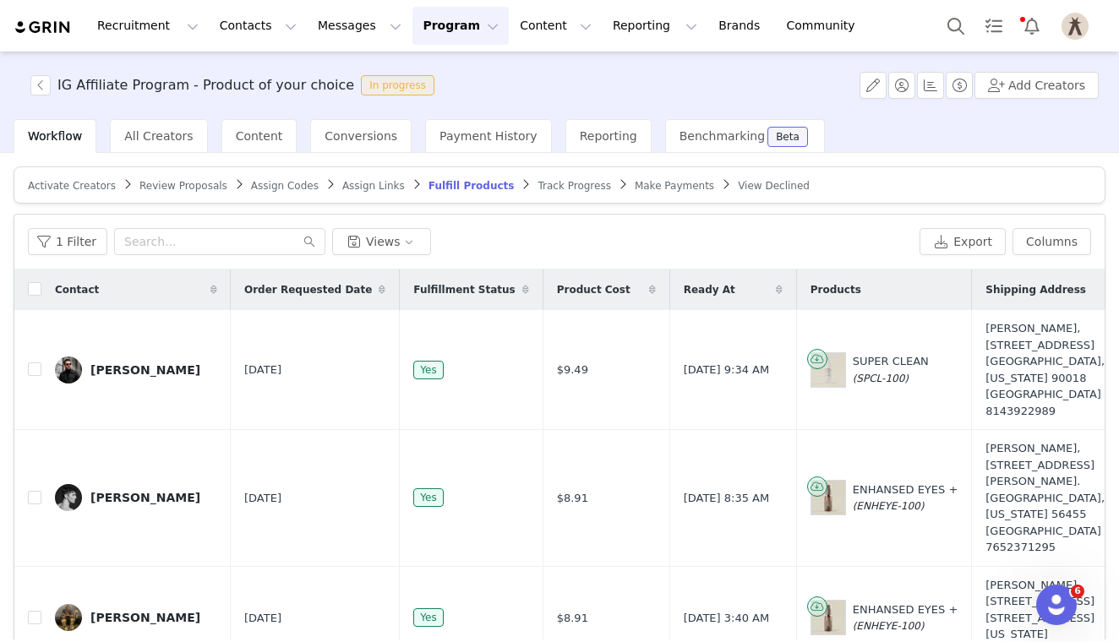
click at [546, 192] on article "Activate Creators Review Proposals Assign Codes Assign Links Fulfill Products T…" at bounding box center [560, 185] width 1092 height 37
click at [546, 188] on span "Track Progress" at bounding box center [574, 186] width 73 height 12
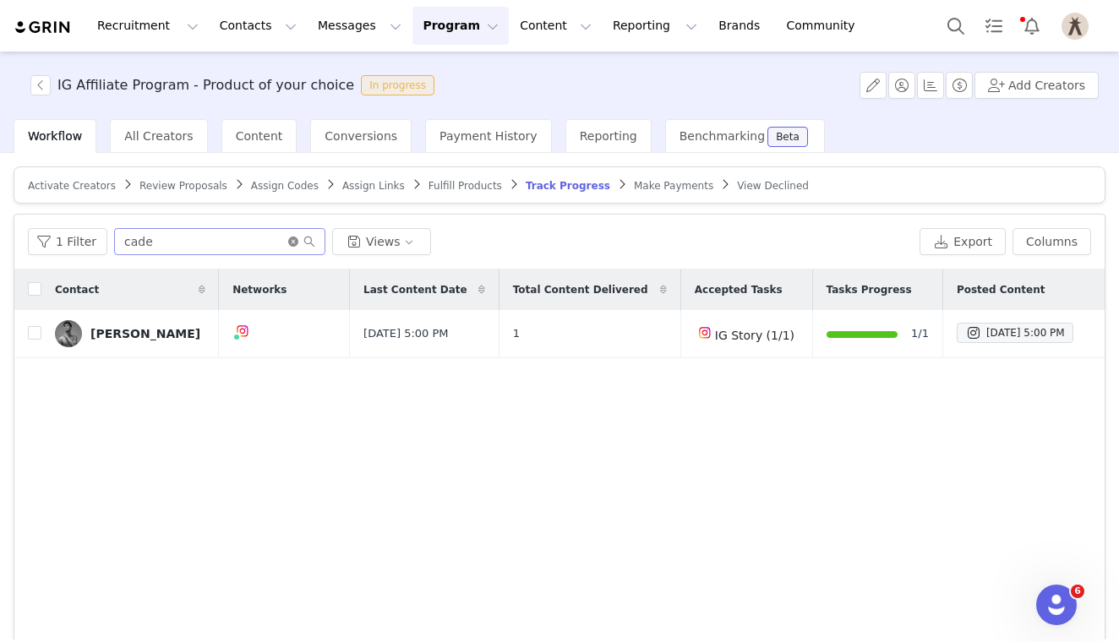
click at [291, 238] on icon "icon: close-circle" at bounding box center [293, 242] width 10 height 10
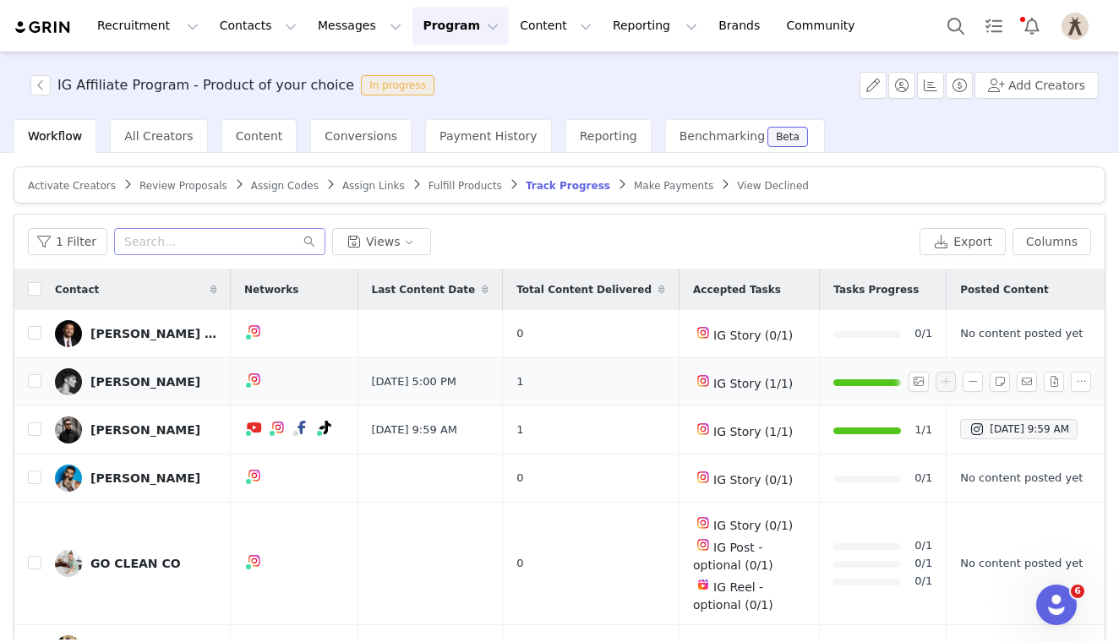
click at [145, 382] on div "[PERSON_NAME]" at bounding box center [145, 382] width 110 height 14
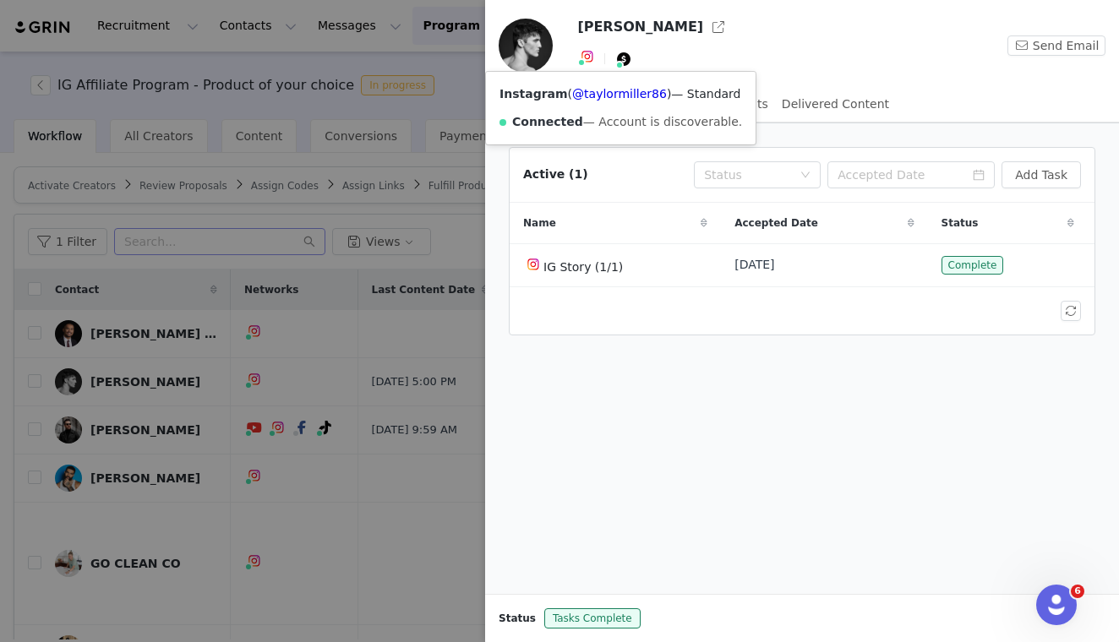
click at [586, 59] on img at bounding box center [588, 57] width 14 height 14
click at [599, 94] on link "@taylormiller86" at bounding box center [619, 94] width 95 height 14
click at [432, 494] on div at bounding box center [559, 321] width 1119 height 642
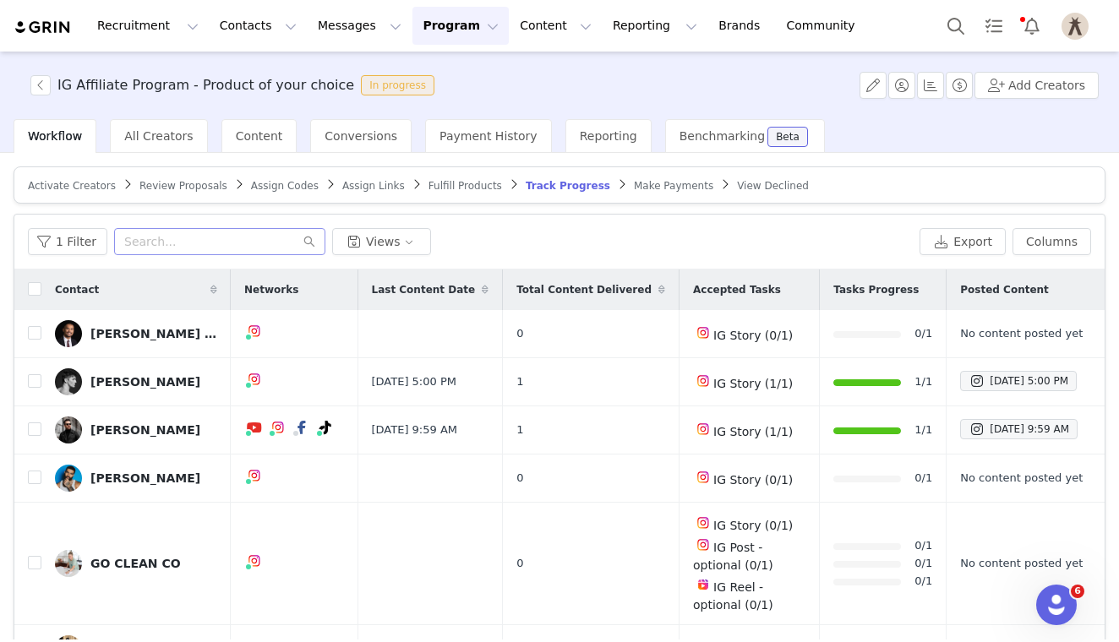
scroll to position [94, 0]
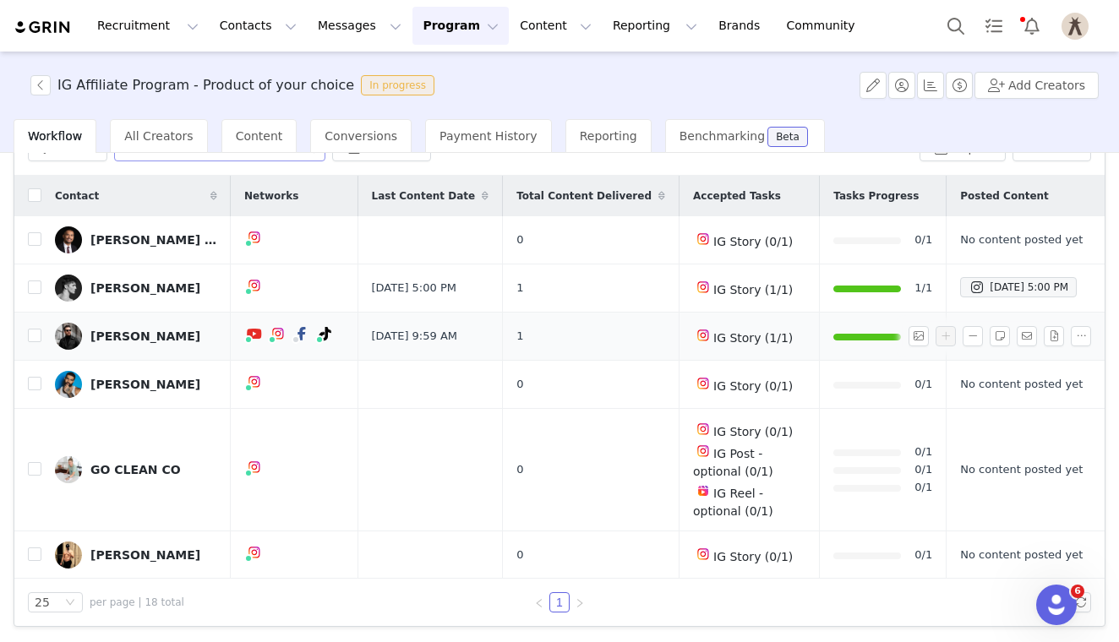
click at [160, 342] on div "[PERSON_NAME]" at bounding box center [145, 337] width 110 height 14
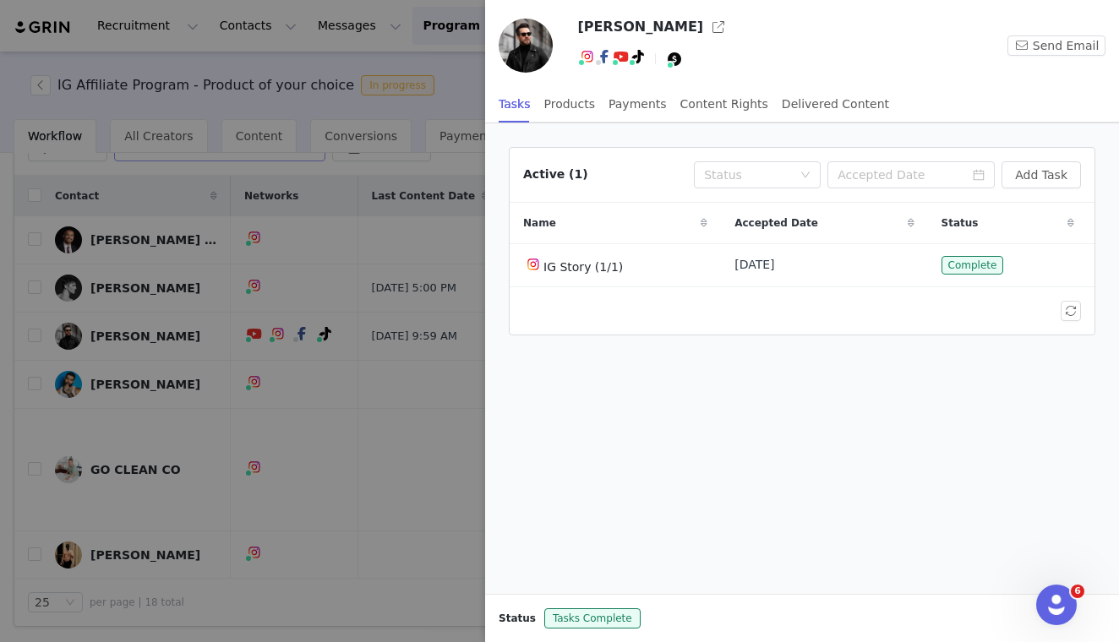
click at [225, 263] on div at bounding box center [559, 321] width 1119 height 642
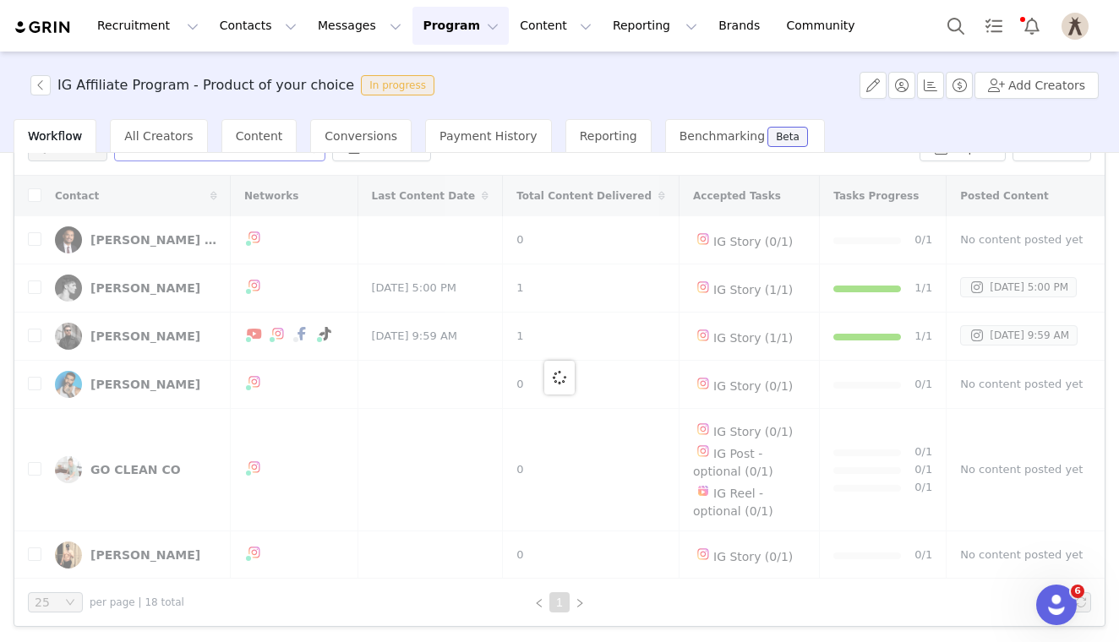
click at [844, 293] on div at bounding box center [559, 377] width 1090 height 403
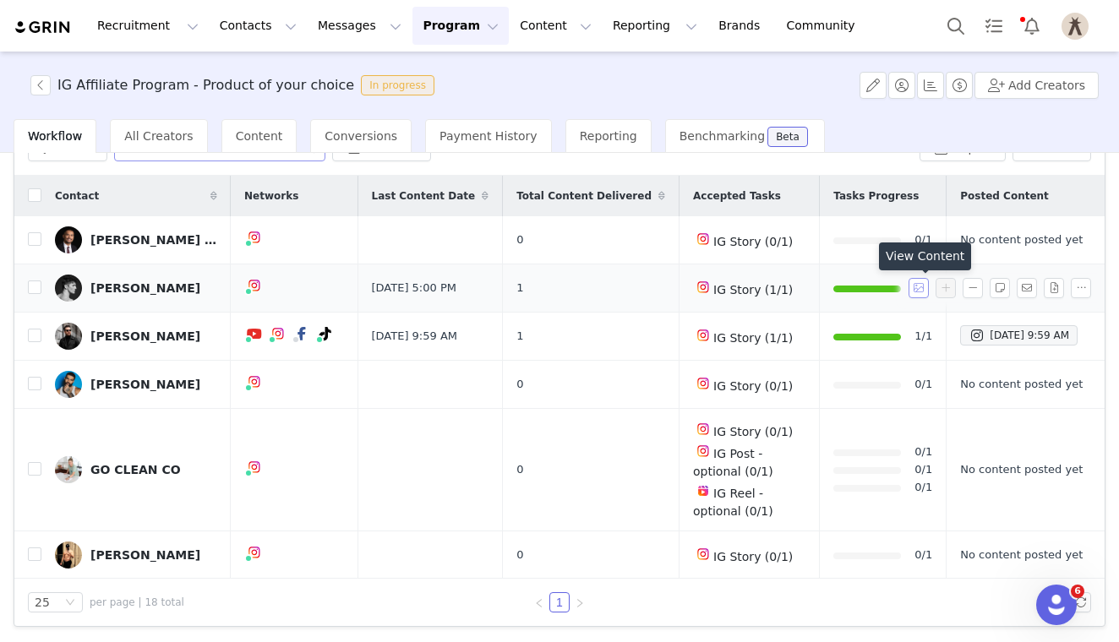
click at [921, 295] on button "button" at bounding box center [919, 288] width 20 height 20
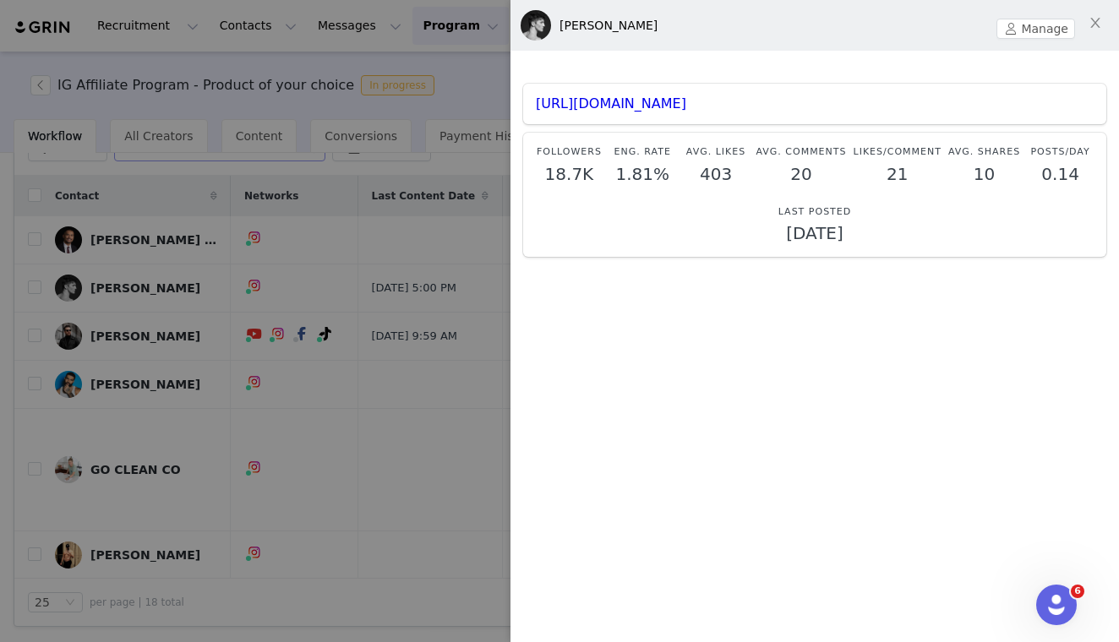
click at [435, 358] on div at bounding box center [559, 321] width 1119 height 642
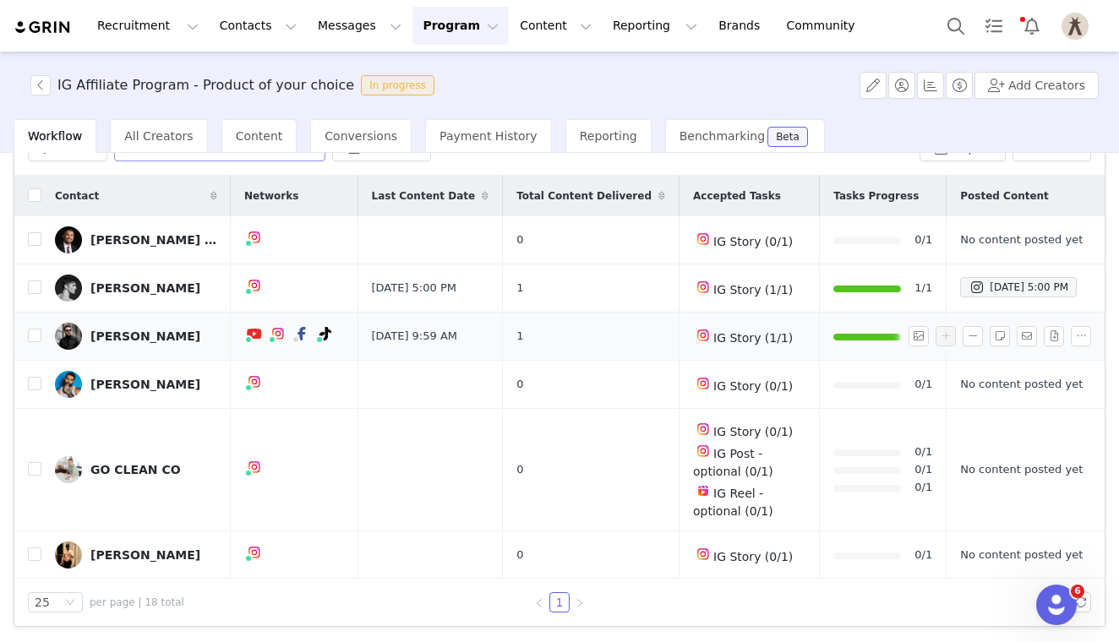
click at [144, 343] on div "[PERSON_NAME]" at bounding box center [145, 337] width 110 height 14
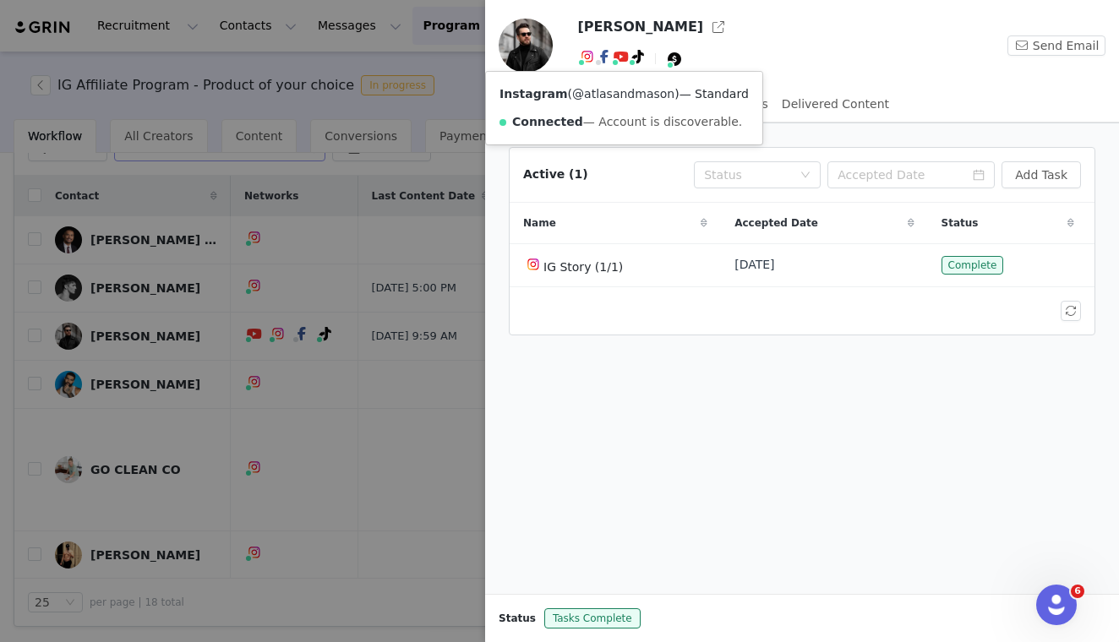
click at [588, 93] on link "@atlasandmason" at bounding box center [623, 94] width 102 height 14
click at [331, 429] on div at bounding box center [559, 321] width 1119 height 642
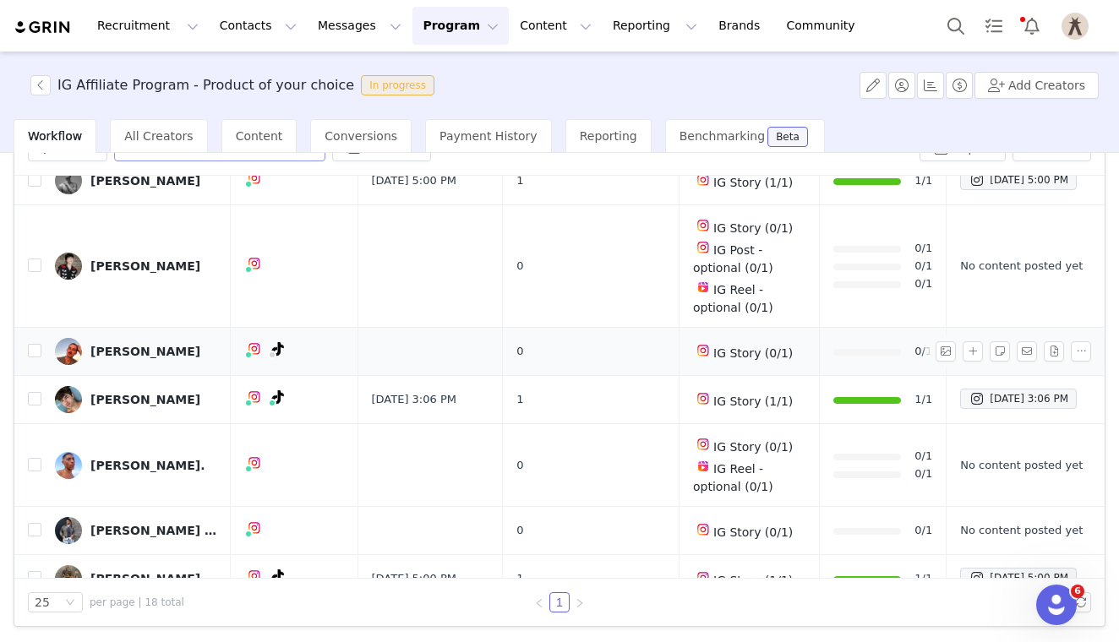
scroll to position [748, 0]
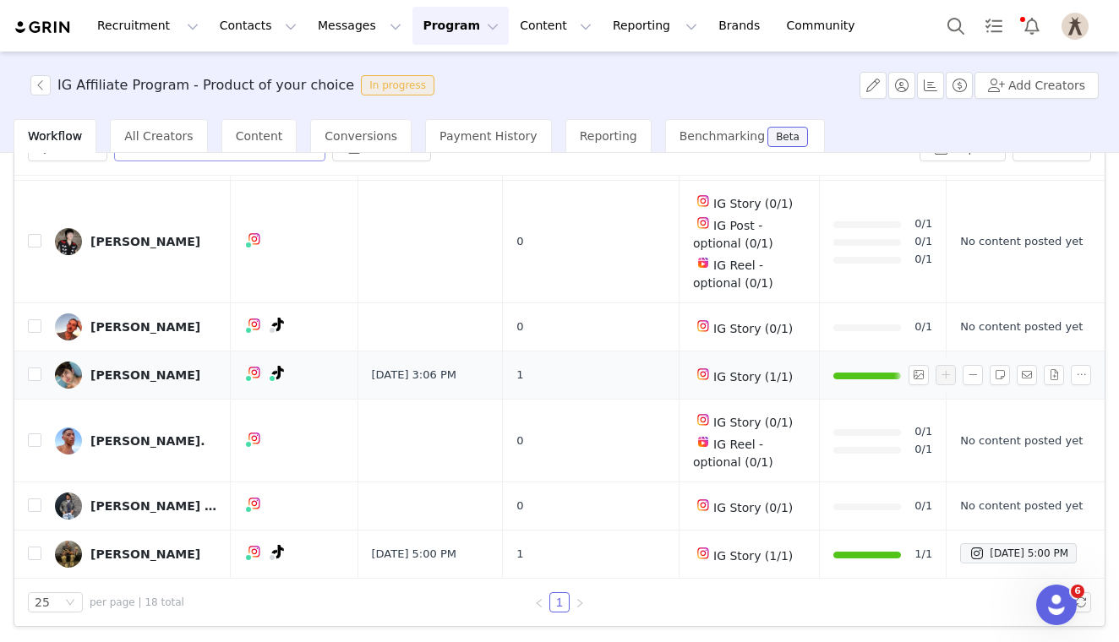
click at [149, 371] on div "[PERSON_NAME]" at bounding box center [145, 376] width 110 height 14
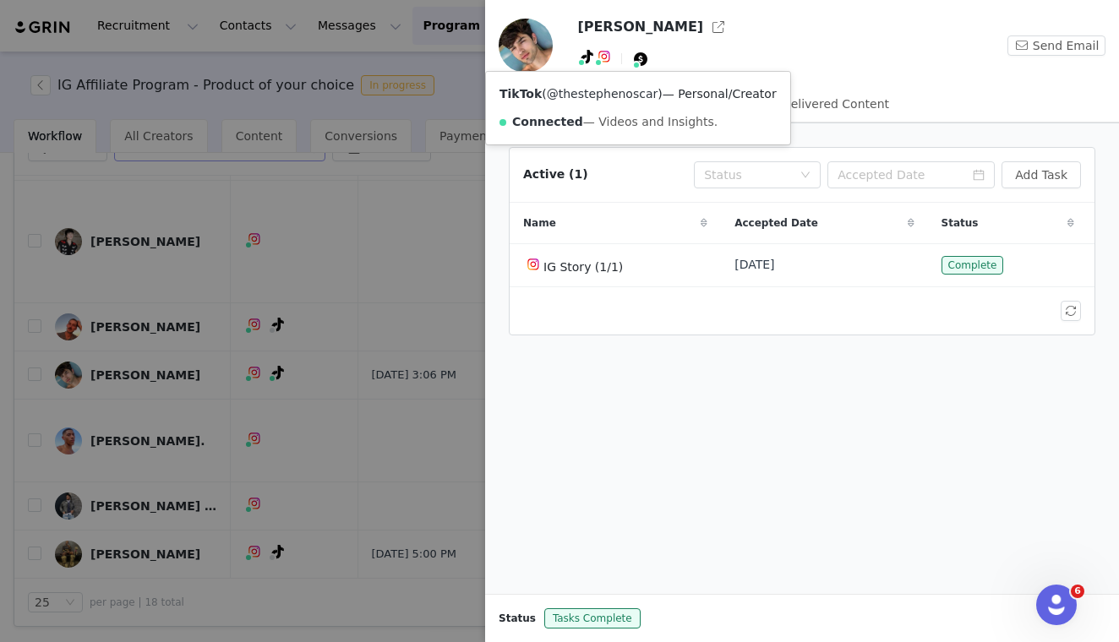
click at [598, 97] on link "@thestephenoscar" at bounding box center [603, 94] width 112 height 14
click at [385, 135] on div at bounding box center [559, 321] width 1119 height 642
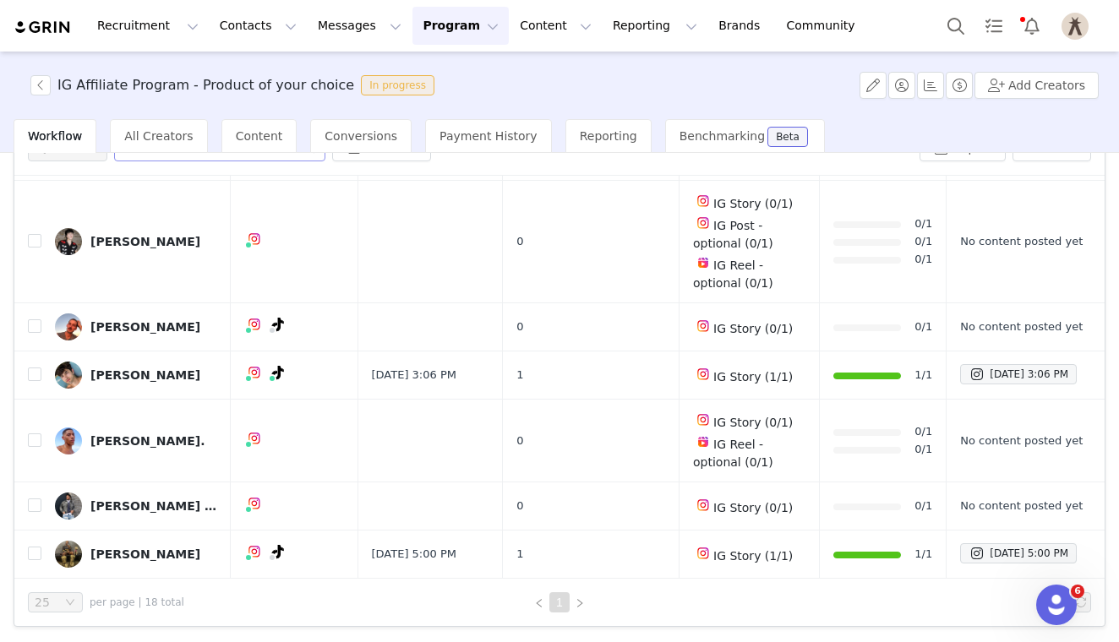
scroll to position [0, 0]
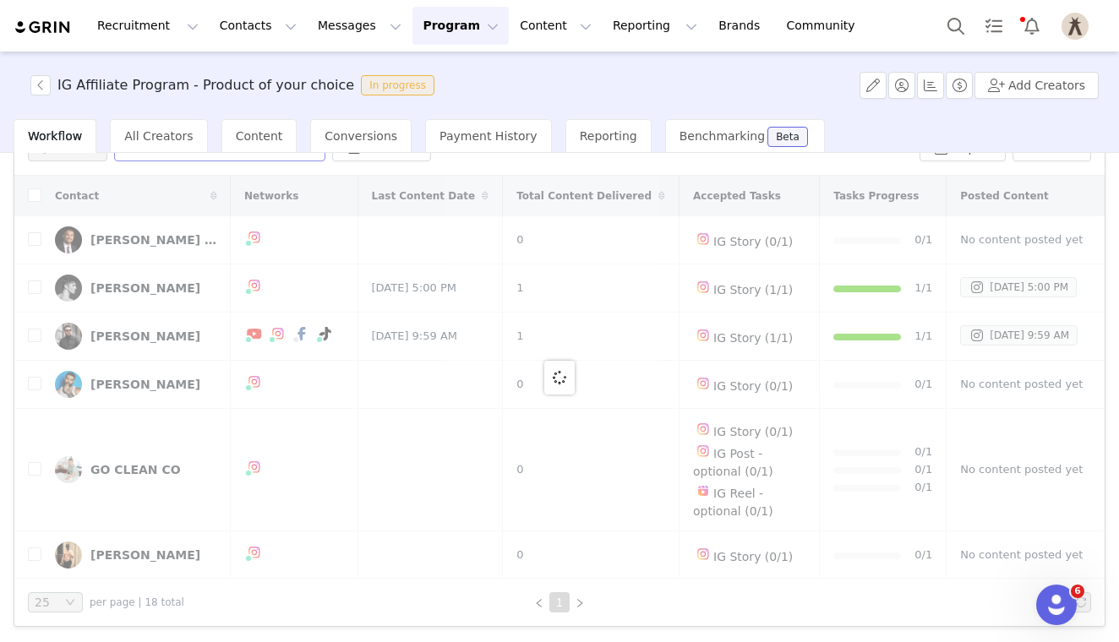
click at [1119, 207] on div at bounding box center [1119, 321] width 0 height 642
